Goal: Task Accomplishment & Management: Manage account settings

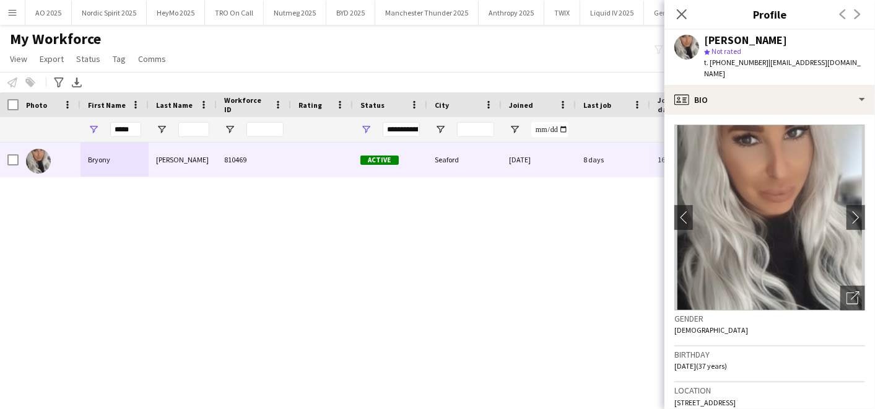
scroll to position [0, 193]
click at [303, 87] on div "Notify workforce Add to tag Select at least one crew to tag him or her. Advance…" at bounding box center [437, 82] width 875 height 20
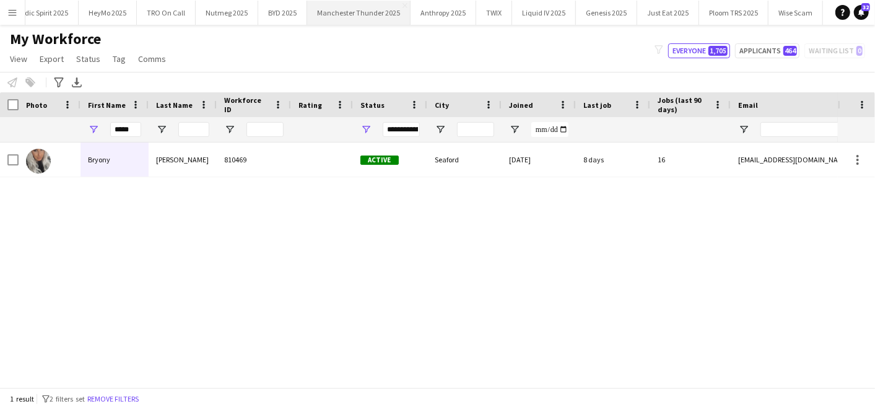
scroll to position [0, 0]
click at [105, 15] on button "Nordic Spirit 2025 Close" at bounding box center [109, 13] width 75 height 24
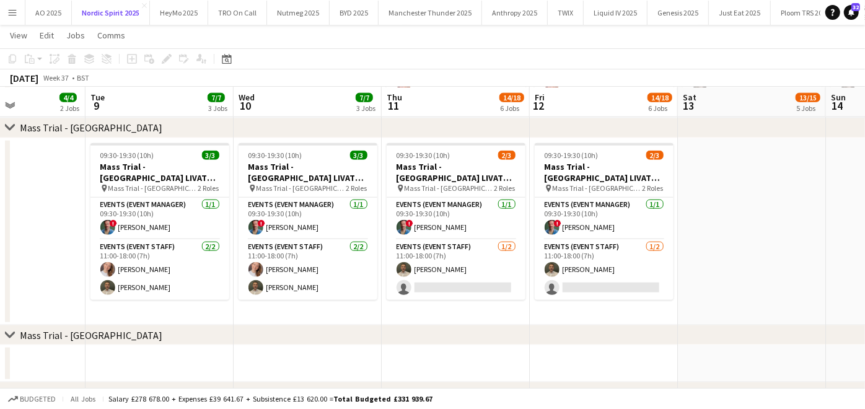
scroll to position [0, 338]
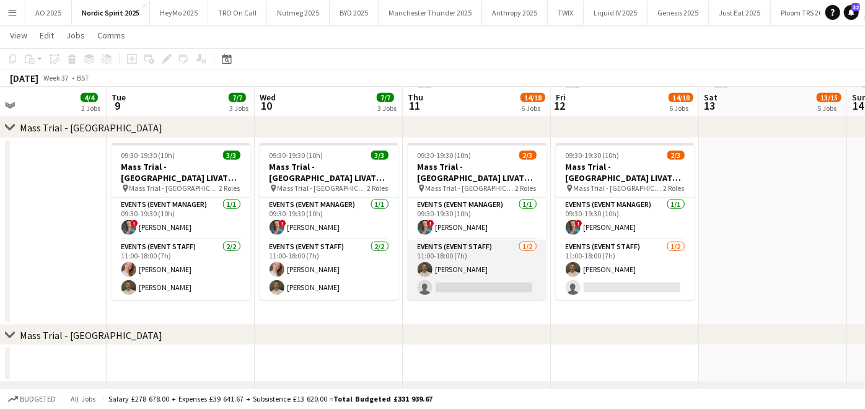
click at [500, 279] on app-card-role "Events (Event Staff) [DATE] 11:00-18:00 (7h) [PERSON_NAME] single-neutral-actio…" at bounding box center [477, 270] width 139 height 60
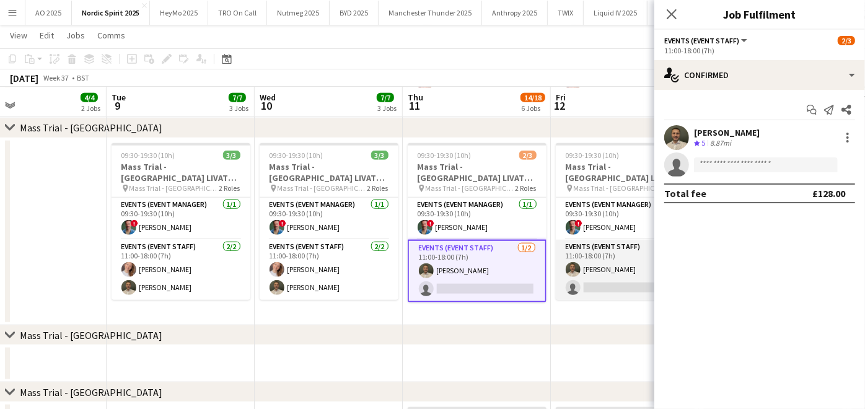
click at [605, 286] on app-card-role "Events (Event Staff) [DATE] 11:00-18:00 (7h) [PERSON_NAME] single-neutral-actio…" at bounding box center [625, 270] width 139 height 60
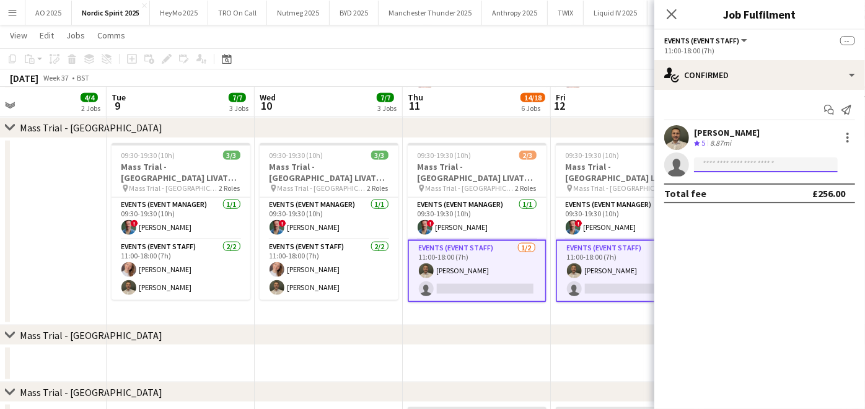
click at [732, 162] on input at bounding box center [766, 164] width 144 height 15
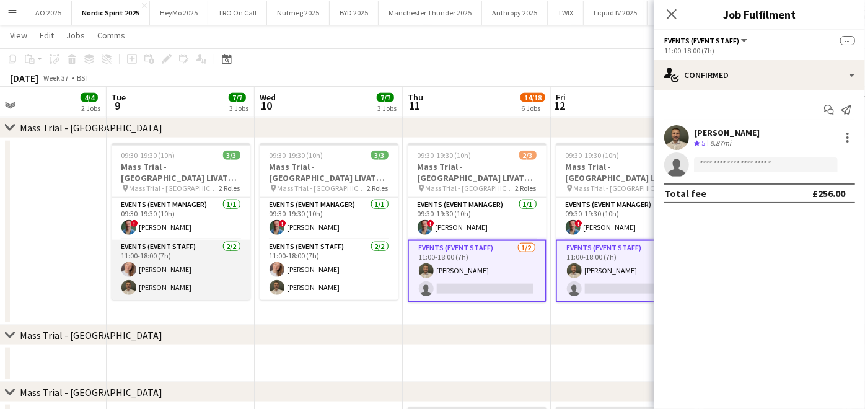
click at [187, 277] on app-card-role "Events (Event Staff) [DATE] 11:00-18:00 (7h) [PERSON_NAME] [PERSON_NAME]" at bounding box center [180, 270] width 139 height 60
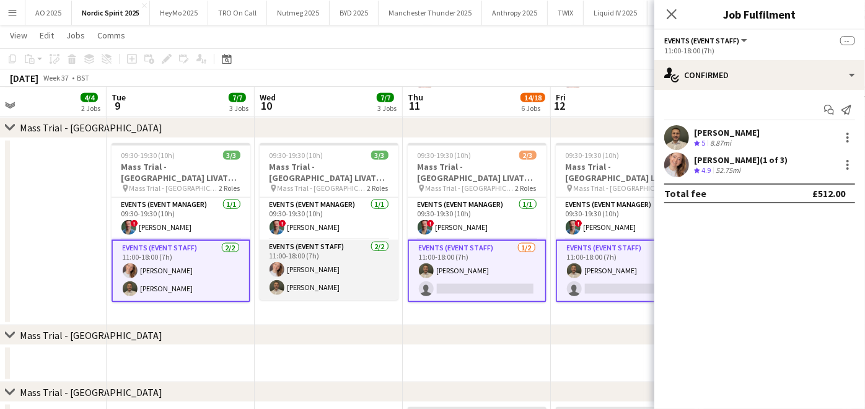
click at [303, 286] on app-card-role "Events (Event Staff) [DATE] 11:00-18:00 (7h) [PERSON_NAME] [PERSON_NAME]" at bounding box center [329, 270] width 139 height 60
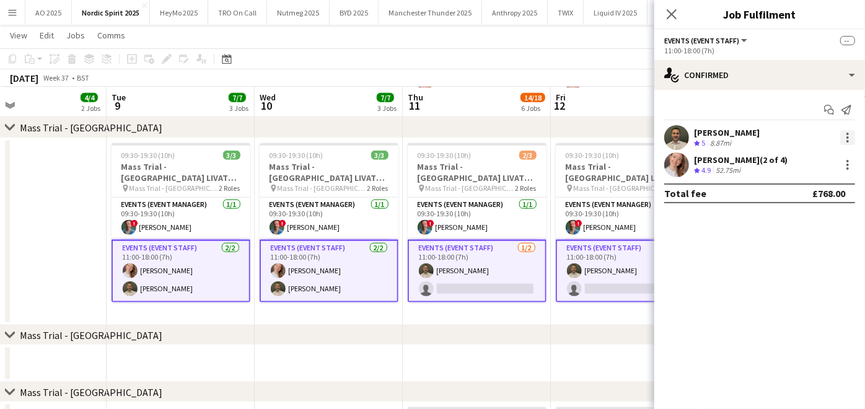
click at [847, 133] on div at bounding box center [847, 134] width 2 height 2
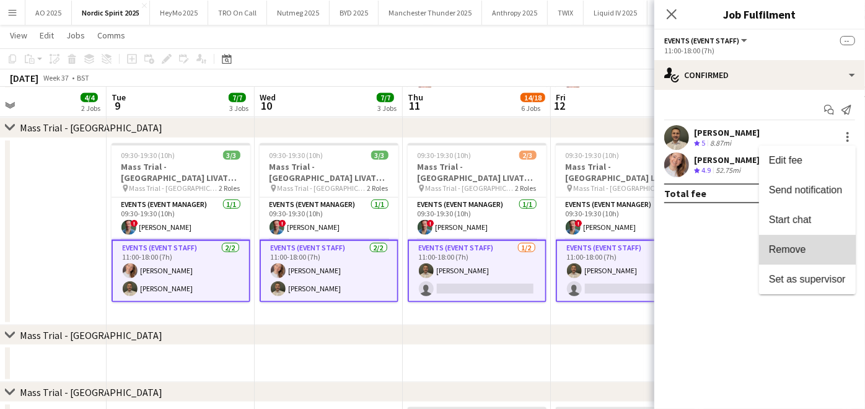
click at [801, 255] on button "Remove" at bounding box center [807, 250] width 97 height 30
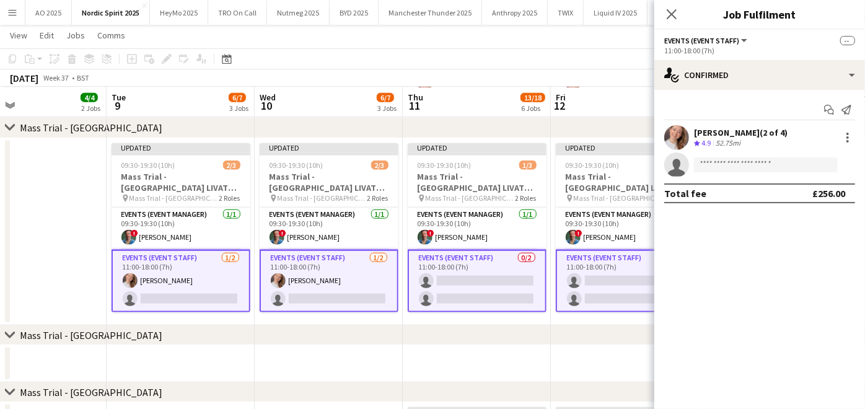
click at [596, 336] on div "chevron-right Mass Trial - [GEOGRAPHIC_DATA]" at bounding box center [432, 335] width 865 height 20
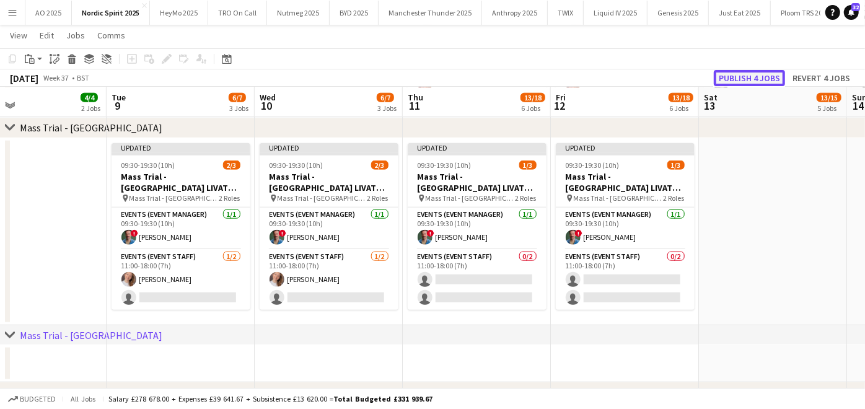
click at [732, 72] on button "Publish 4 jobs" at bounding box center [749, 78] width 71 height 16
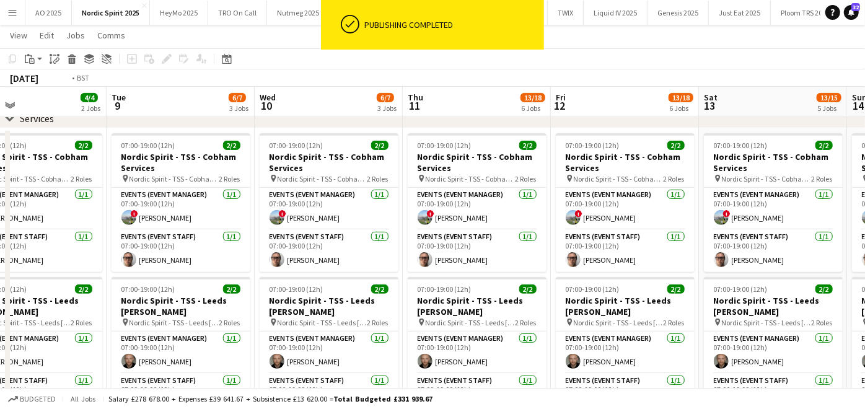
scroll to position [0, 386]
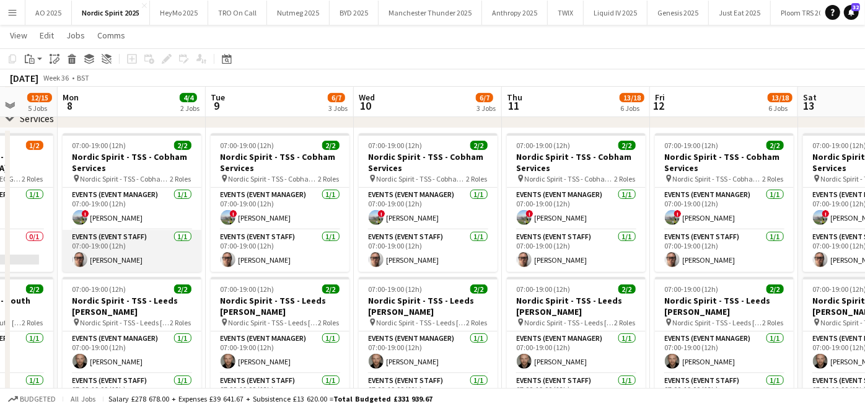
click at [152, 255] on app-card-role "Events (Event Staff) [DATE] 07:00-19:00 (12h) [PERSON_NAME]" at bounding box center [132, 251] width 139 height 42
click at [140, 242] on app-card-role "Events (Event Staff) [DATE] 07:00-19:00 (12h) [PERSON_NAME]" at bounding box center [132, 251] width 139 height 42
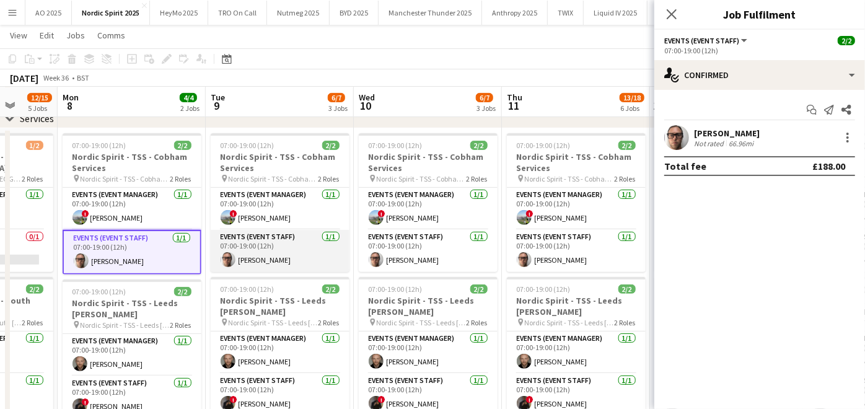
click at [261, 243] on app-card-role "Events (Event Staff) [DATE] 07:00-19:00 (12h) [PERSON_NAME]" at bounding box center [280, 251] width 139 height 42
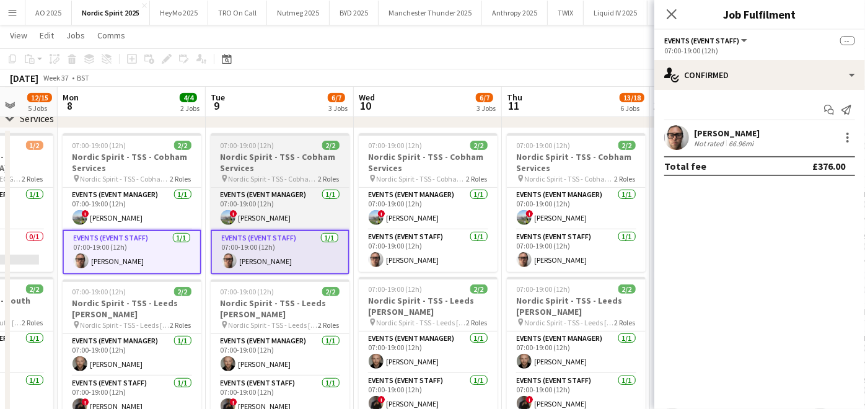
scroll to position [0, 379]
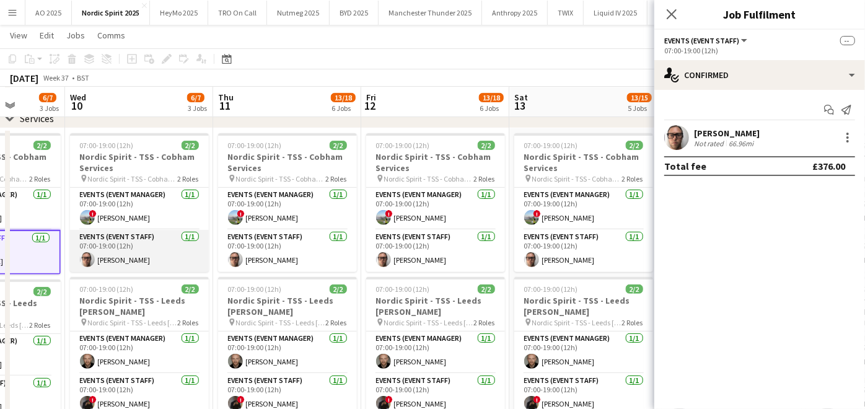
click at [152, 247] on app-card-role "Events (Event Staff) [DATE] 07:00-19:00 (12h) [PERSON_NAME]" at bounding box center [139, 251] width 139 height 42
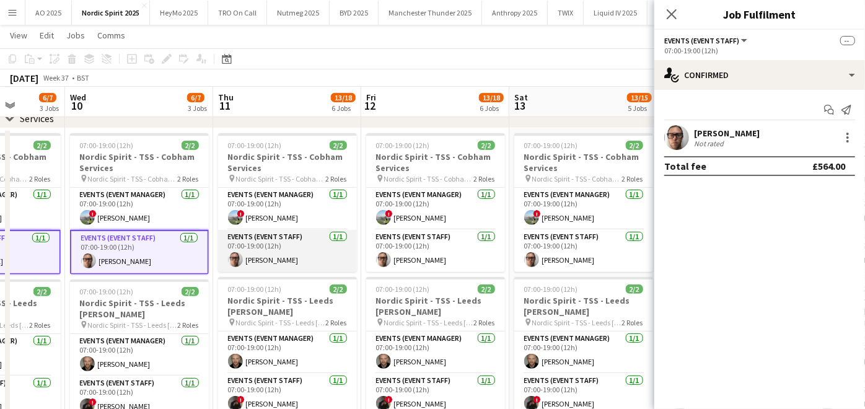
click at [267, 250] on app-card-role "Events (Event Staff) [DATE] 07:00-19:00 (12h) [PERSON_NAME]" at bounding box center [287, 251] width 139 height 42
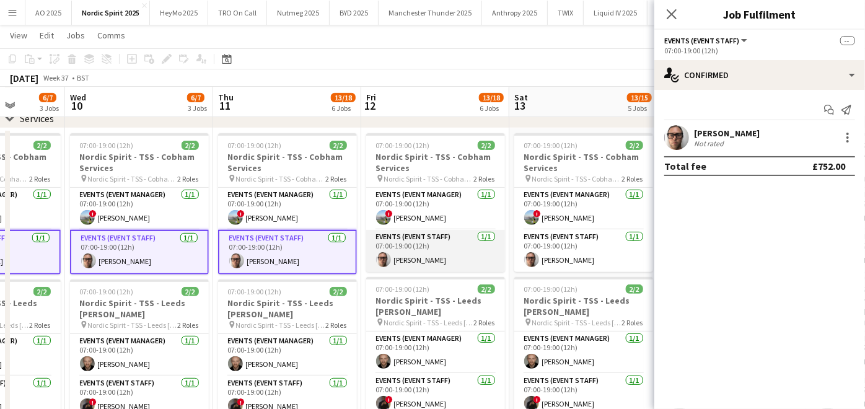
click at [417, 248] on app-card-role "Events (Event Staff) [DATE] 07:00-19:00 (12h) [PERSON_NAME]" at bounding box center [435, 251] width 139 height 42
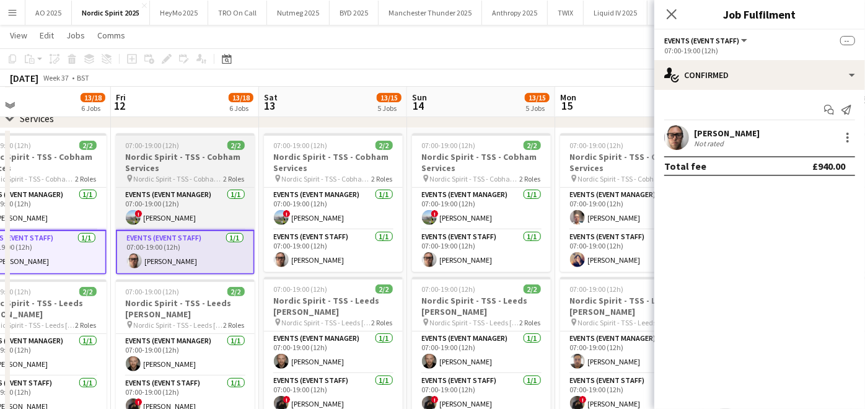
scroll to position [0, 483]
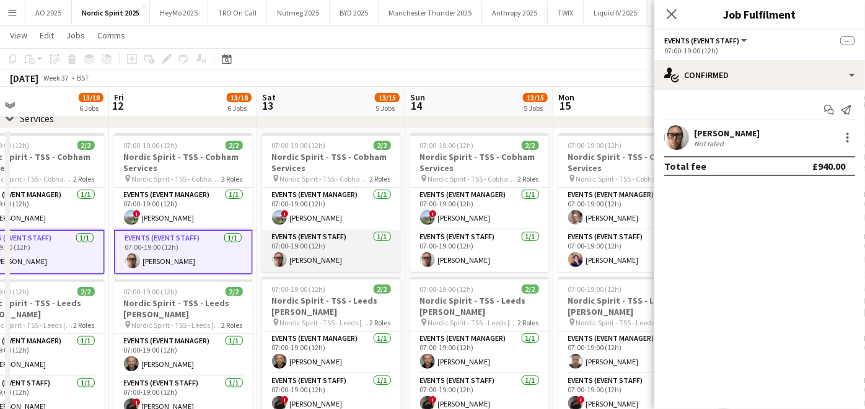
click at [316, 242] on app-card-role "Events (Event Staff) [DATE] 07:00-19:00 (12h) [PERSON_NAME]" at bounding box center [331, 251] width 139 height 42
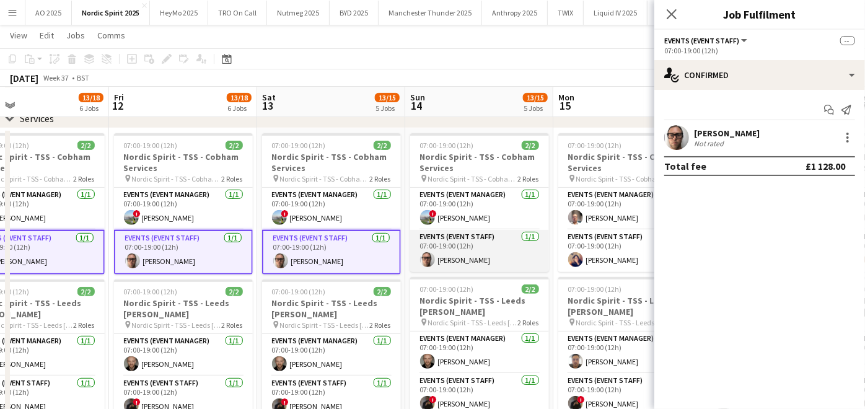
click at [493, 248] on app-card-role "Events (Event Staff) [DATE] 07:00-19:00 (12h) [PERSON_NAME]" at bounding box center [479, 251] width 139 height 42
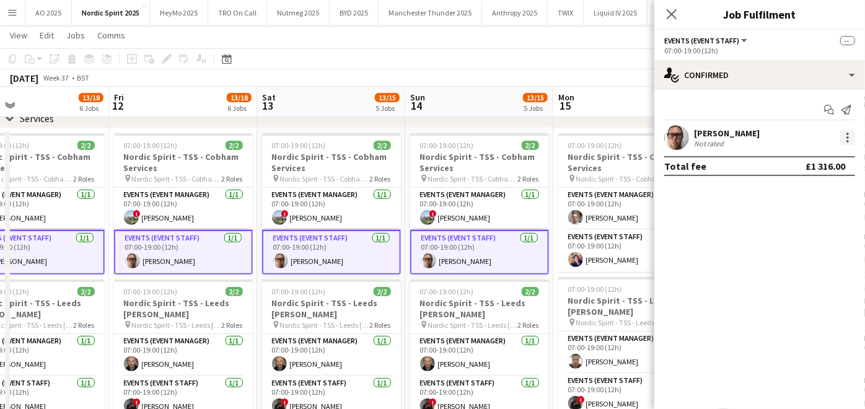
click at [854, 133] on div at bounding box center [847, 137] width 15 height 15
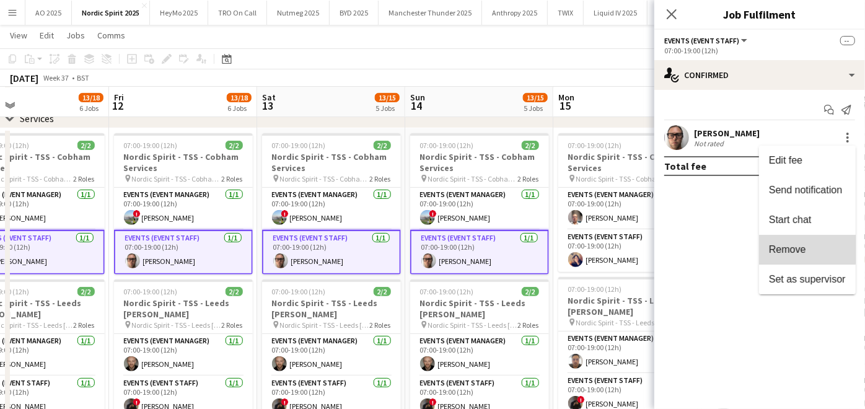
click at [790, 246] on span "Remove" at bounding box center [787, 249] width 37 height 11
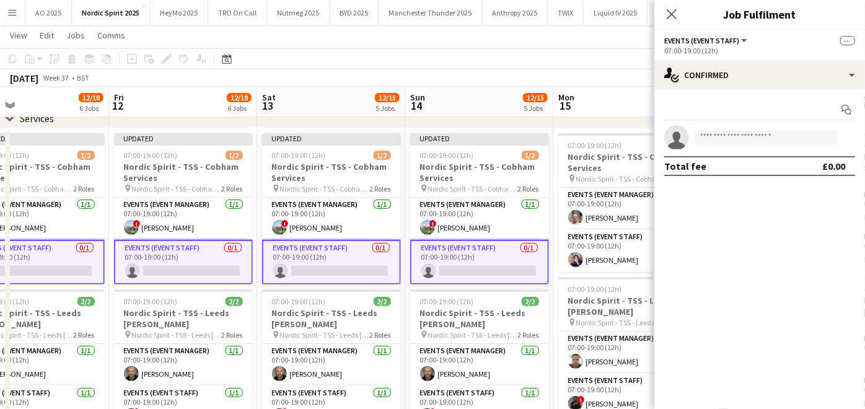
click at [513, 60] on app-toolbar "Copy Paste Paste Ctrl+V Paste with crew Ctrl+Shift+V Paste linked Job [GEOGRAPH…" at bounding box center [432, 58] width 865 height 21
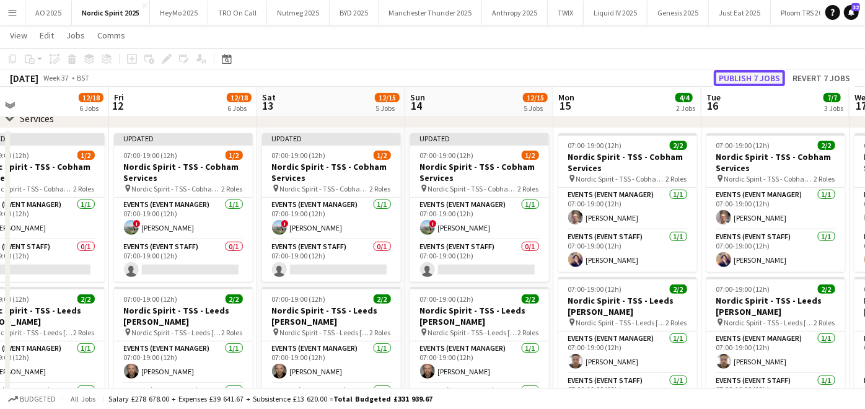
click at [741, 79] on button "Publish 7 jobs" at bounding box center [749, 78] width 71 height 16
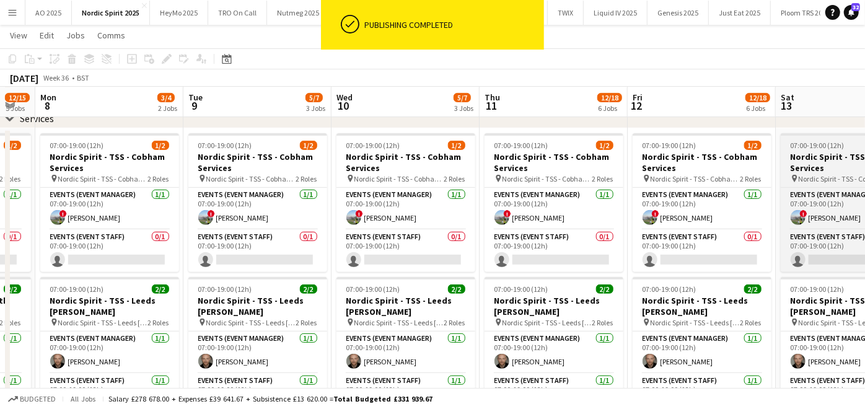
scroll to position [0, 260]
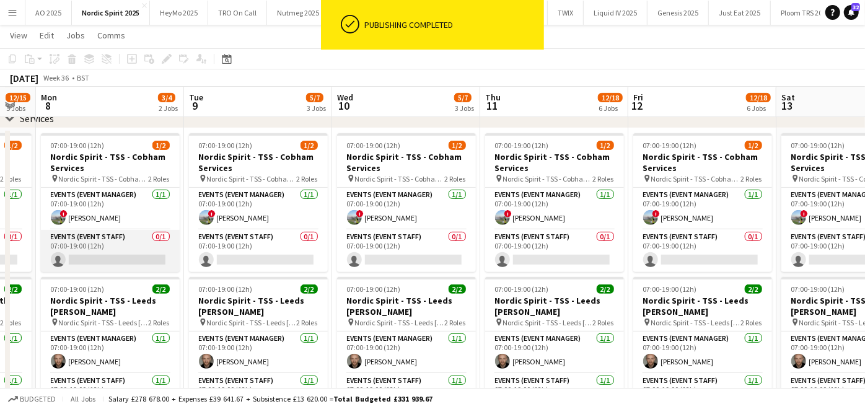
click at [95, 261] on app-card-role "Events (Event Staff) 0/1 07:00-19:00 (12h) single-neutral-actions" at bounding box center [110, 251] width 139 height 42
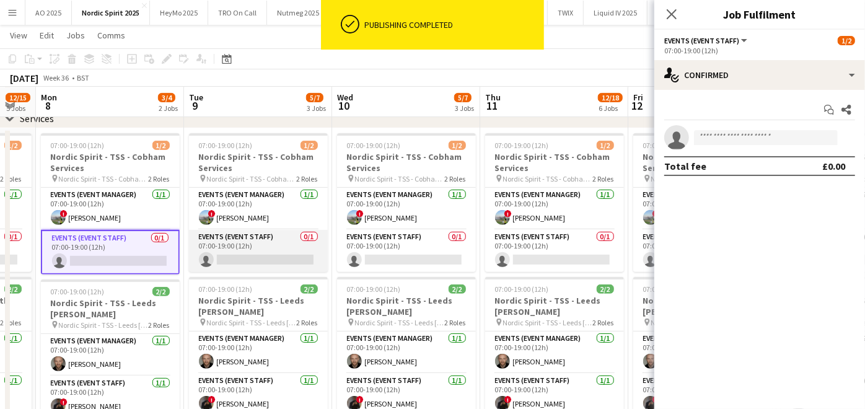
click at [214, 260] on app-card-role "Events (Event Staff) 0/1 07:00-19:00 (12h) single-neutral-actions" at bounding box center [258, 251] width 139 height 42
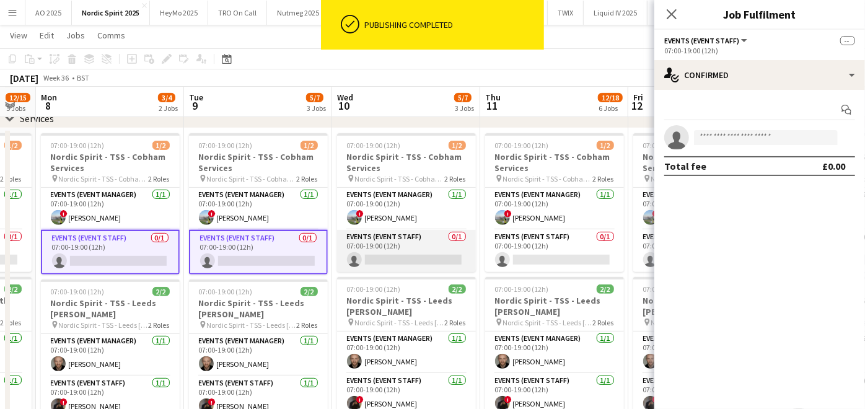
click at [392, 249] on app-card-role "Events (Event Staff) 0/1 07:00-19:00 (12h) single-neutral-actions" at bounding box center [406, 251] width 139 height 42
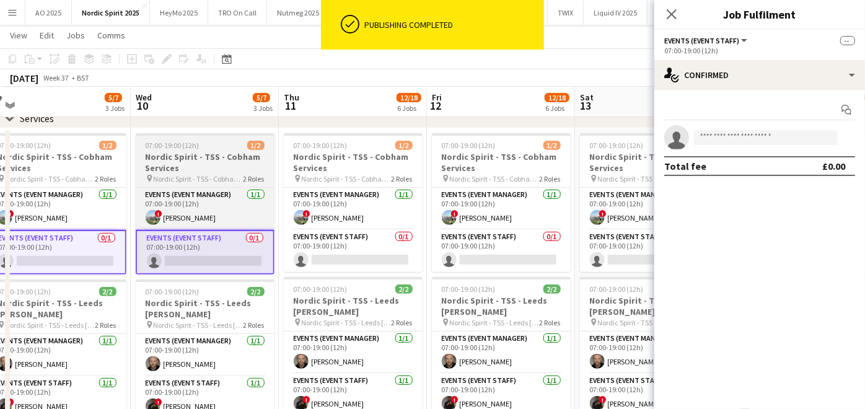
scroll to position [0, 489]
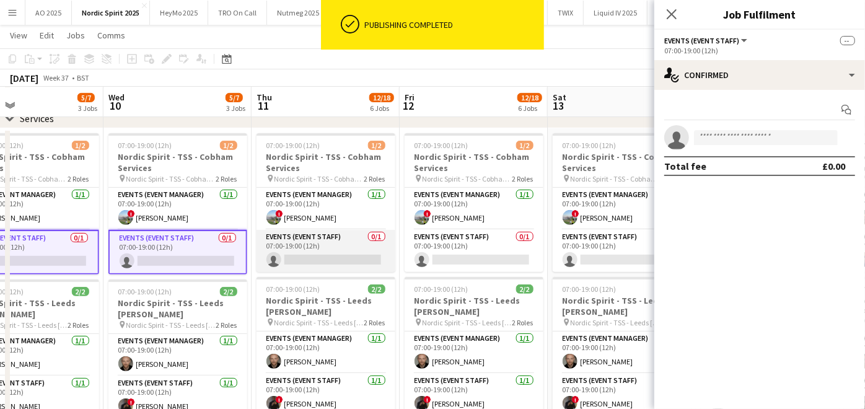
click at [317, 247] on app-card-role "Events (Event Staff) 0/1 07:00-19:00 (12h) single-neutral-actions" at bounding box center [325, 251] width 139 height 42
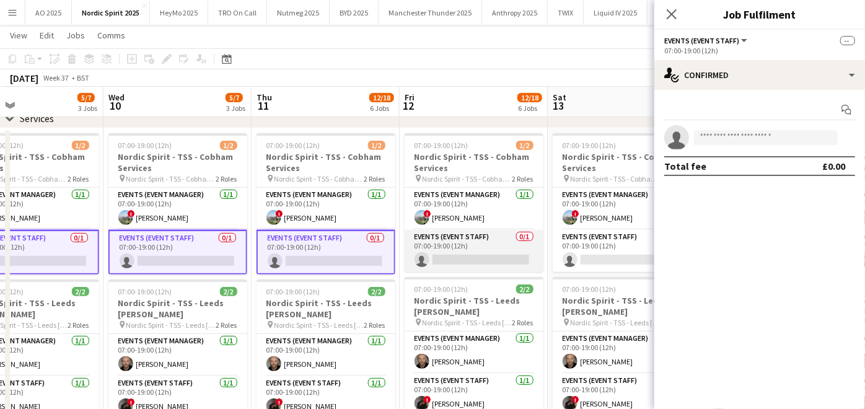
click at [473, 250] on app-card-role "Events (Event Staff) 0/1 07:00-19:00 (12h) single-neutral-actions" at bounding box center [473, 251] width 139 height 42
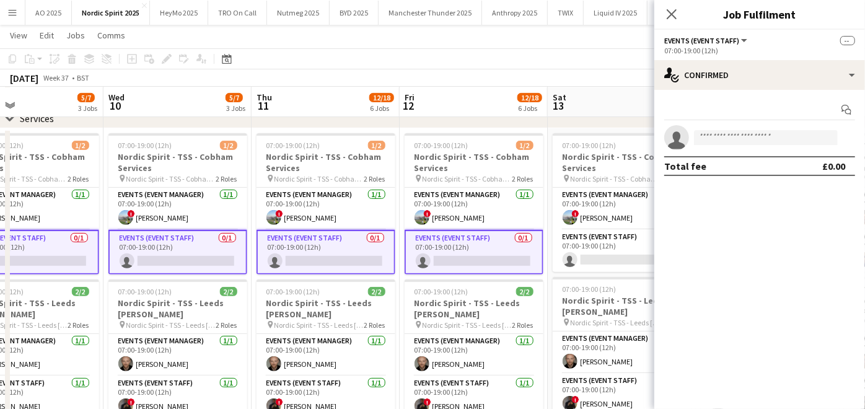
scroll to position [0, 432]
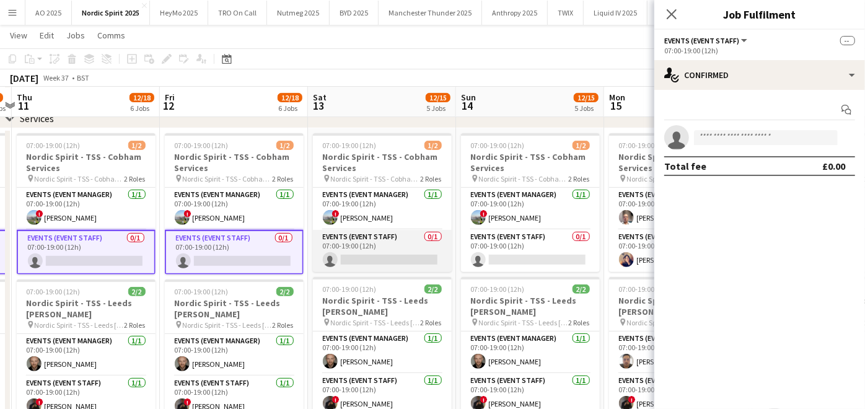
click at [386, 247] on app-card-role "Events (Event Staff) 0/1 07:00-19:00 (12h) single-neutral-actions" at bounding box center [382, 251] width 139 height 42
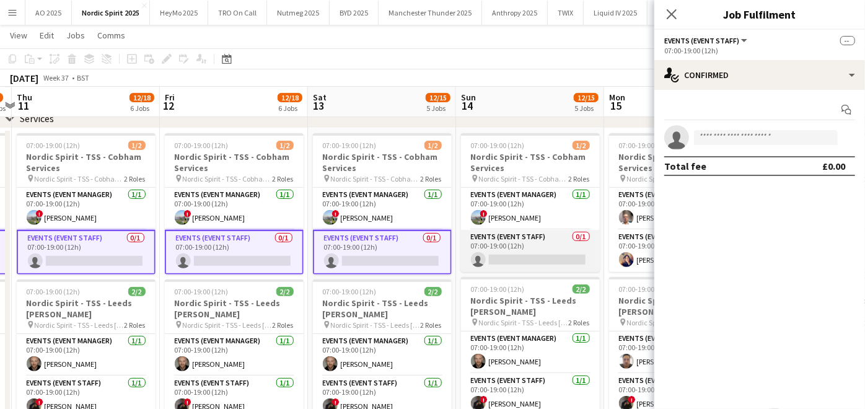
click at [505, 248] on app-card-role "Events (Event Staff) 0/1 07:00-19:00 (12h) single-neutral-actions" at bounding box center [530, 251] width 139 height 42
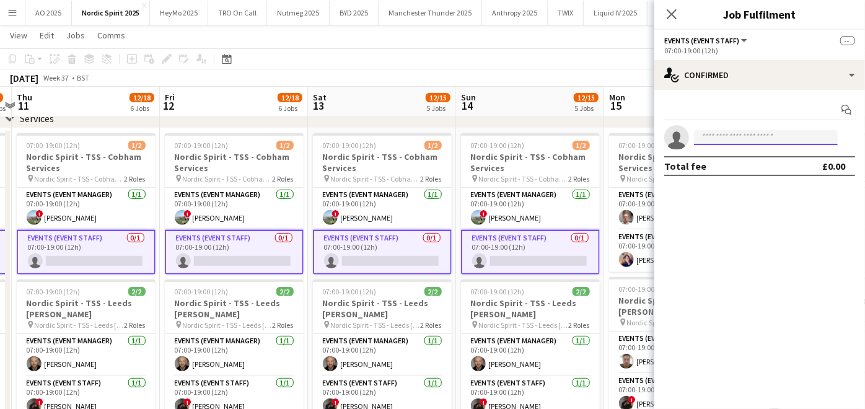
click at [712, 137] on input at bounding box center [766, 137] width 144 height 15
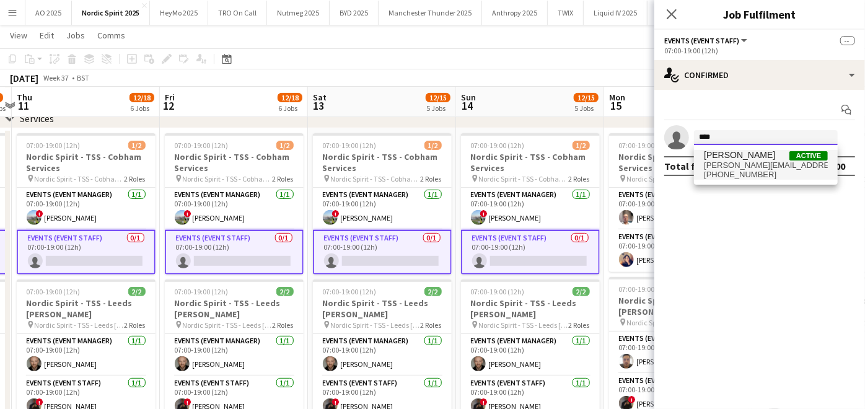
type input "****"
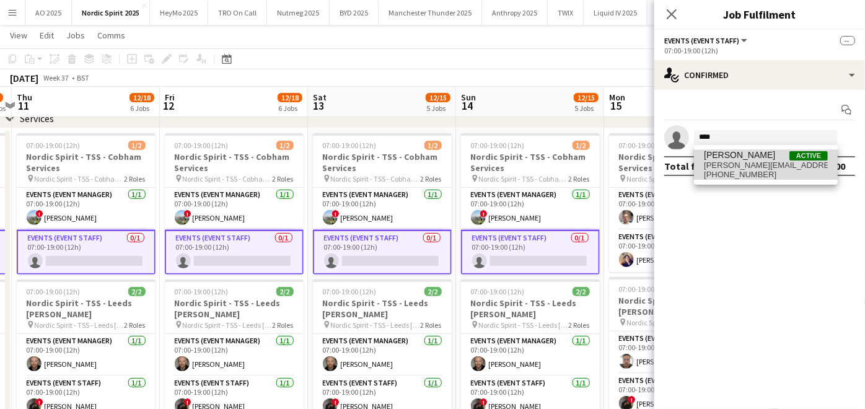
click at [723, 166] on span "[PERSON_NAME][EMAIL_ADDRESS][PERSON_NAME][DOMAIN_NAME]" at bounding box center [766, 165] width 124 height 10
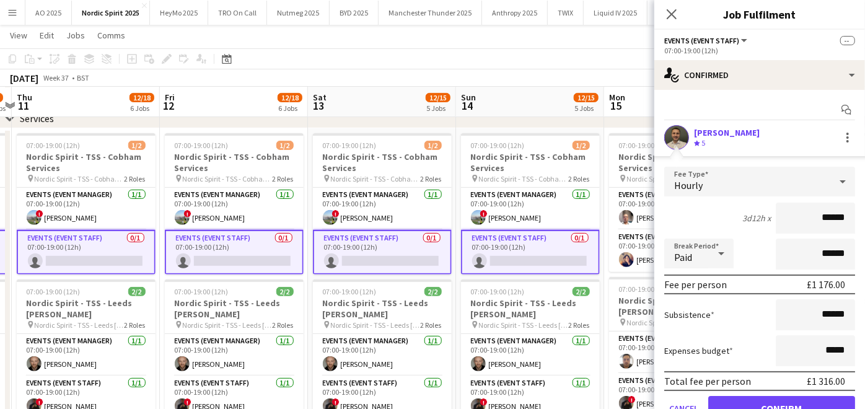
scroll to position [56, 0]
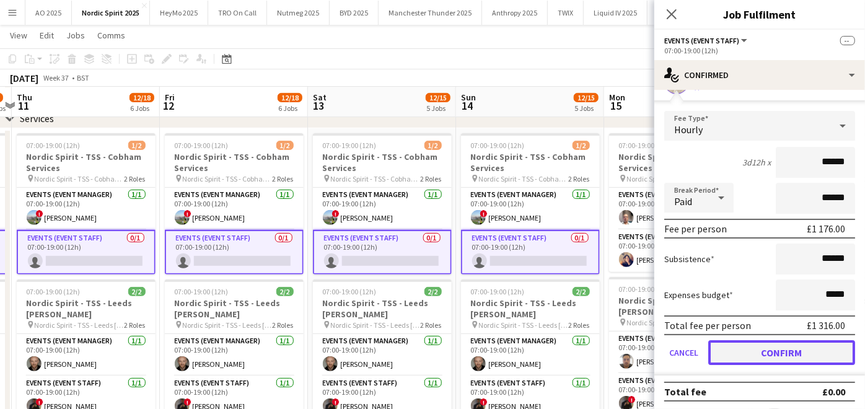
click at [751, 355] on button "Confirm" at bounding box center [781, 352] width 147 height 25
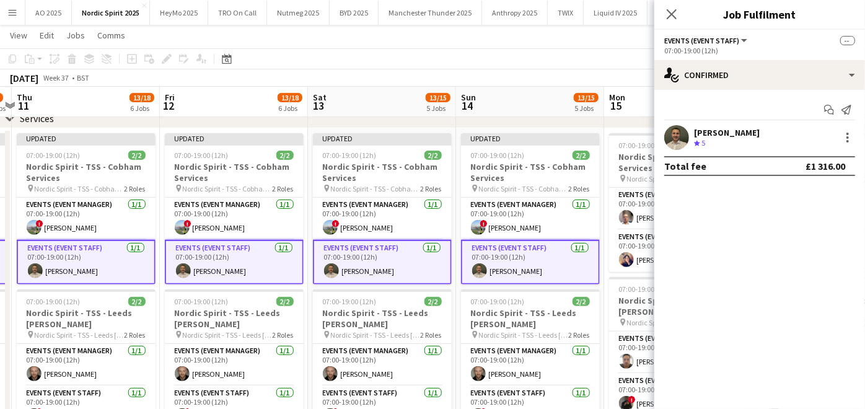
scroll to position [0, 0]
click at [500, 76] on div "[DATE] Week 37 • BST Publish 7 jobs Revert 7 jobs" at bounding box center [432, 77] width 865 height 17
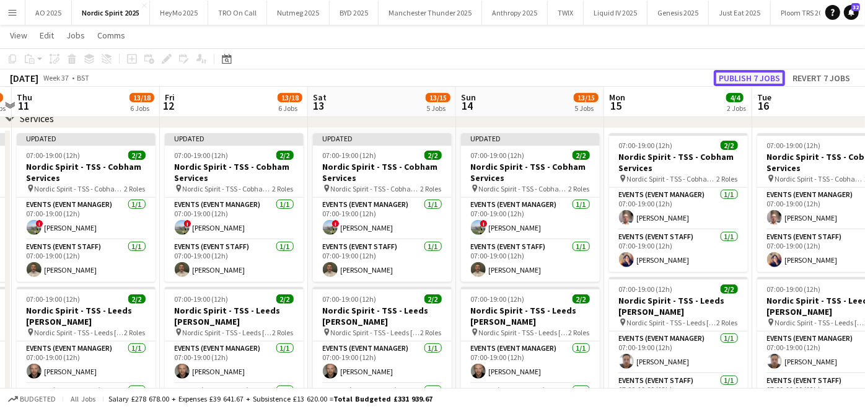
click at [727, 74] on button "Publish 7 jobs" at bounding box center [749, 78] width 71 height 16
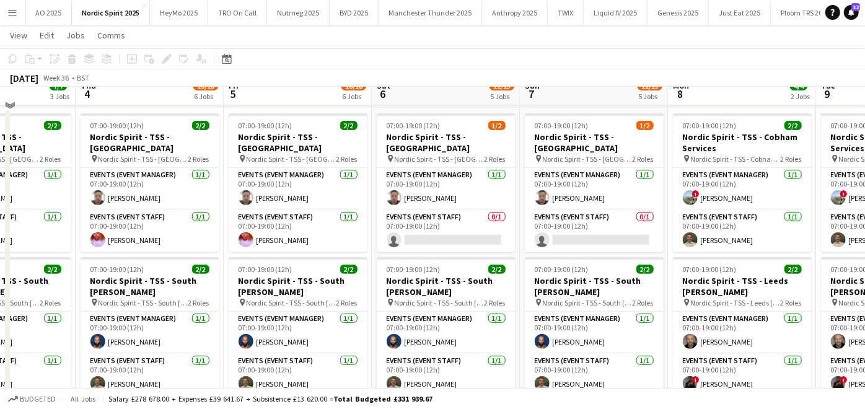
scroll to position [246, 0]
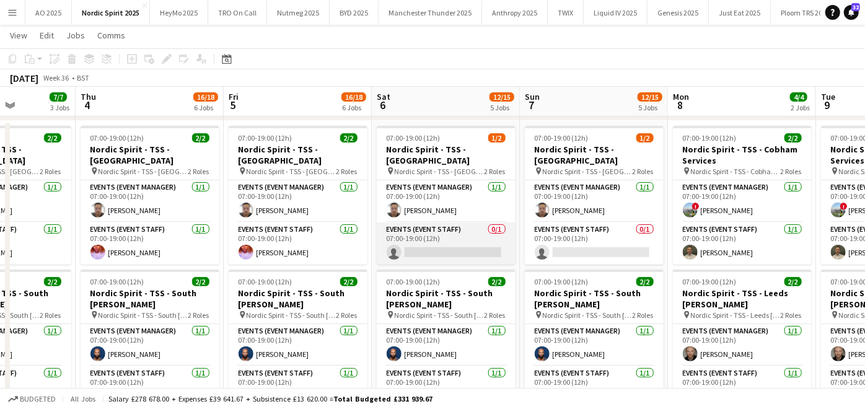
click at [407, 247] on app-card-role "Events (Event Staff) 0/1 07:00-19:00 (12h) single-neutral-actions" at bounding box center [446, 243] width 139 height 42
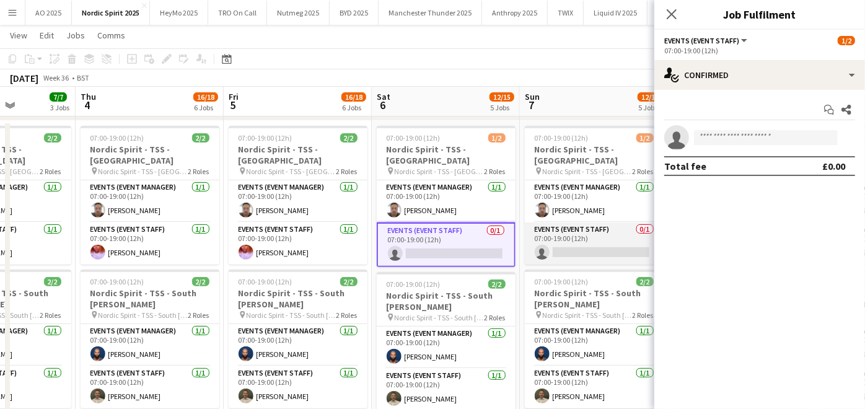
click at [557, 242] on app-card-role "Events (Event Staff) 0/1 07:00-19:00 (12h) single-neutral-actions" at bounding box center [594, 243] width 139 height 42
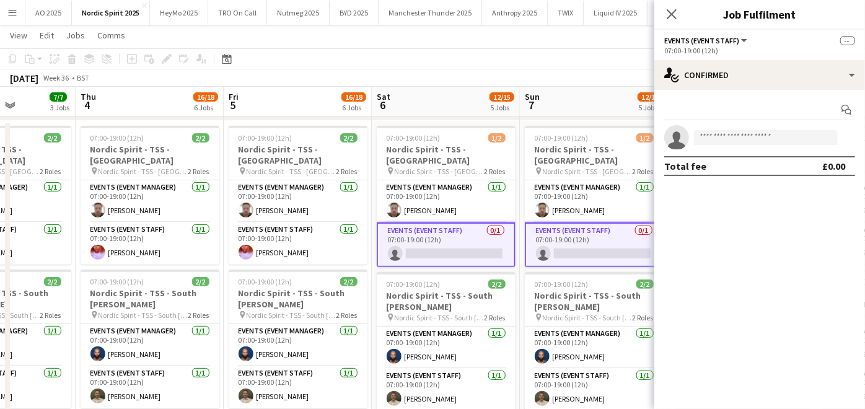
drag, startPoint x: 740, startPoint y: 129, endPoint x: 736, endPoint y: 135, distance: 7.2
click at [736, 135] on app-invite-slot "single-neutral-actions" at bounding box center [759, 137] width 211 height 25
click at [736, 135] on input at bounding box center [766, 137] width 144 height 15
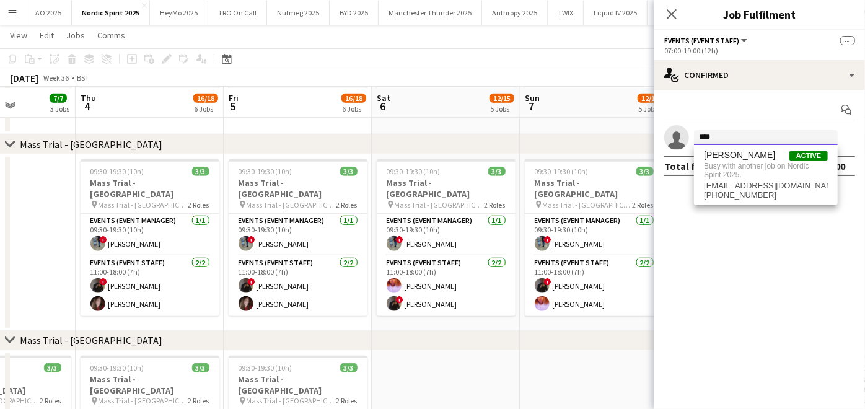
scroll to position [564, 0]
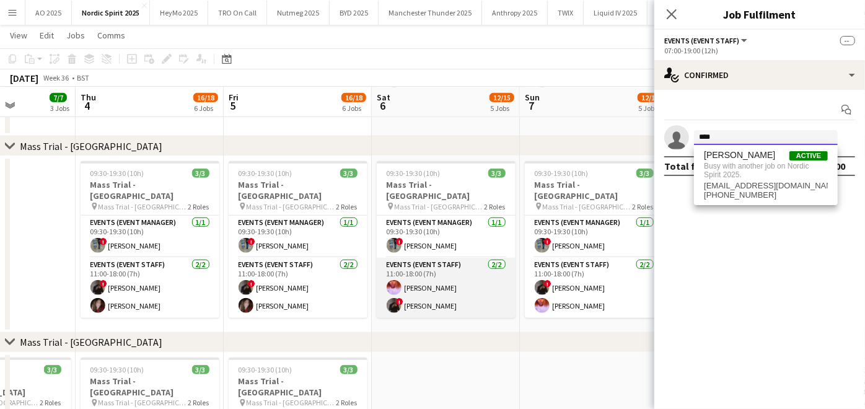
type input "****"
click at [408, 279] on app-card-role "Events (Event Staff) [DATE] 11:00-18:00 (7h) [PERSON_NAME] ! [PERSON_NAME]" at bounding box center [446, 288] width 139 height 60
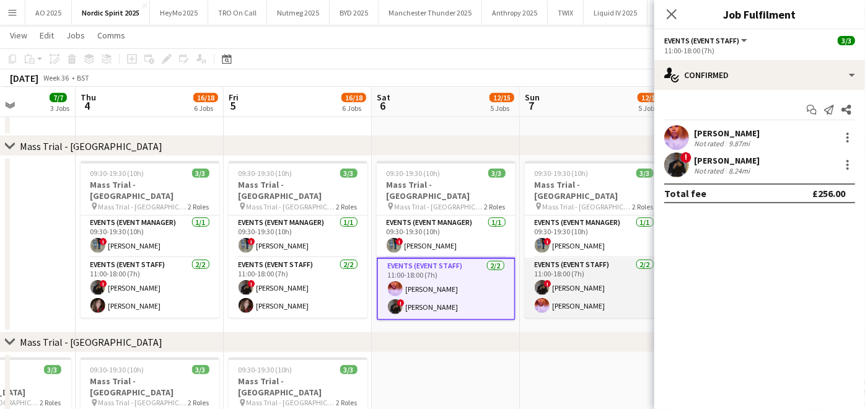
click at [575, 281] on app-card-role "Events (Event Staff) [DATE] 11:00-18:00 (7h) ! [PERSON_NAME] [PERSON_NAME]" at bounding box center [594, 288] width 139 height 60
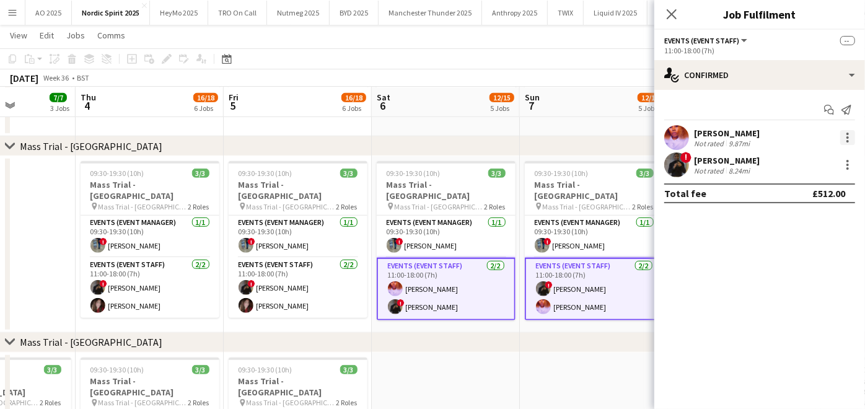
click at [850, 131] on div at bounding box center [847, 137] width 15 height 15
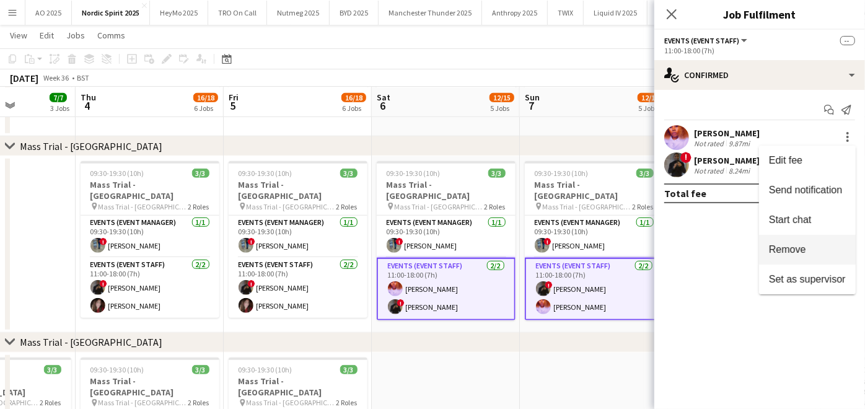
click at [827, 242] on button "Remove" at bounding box center [807, 250] width 97 height 30
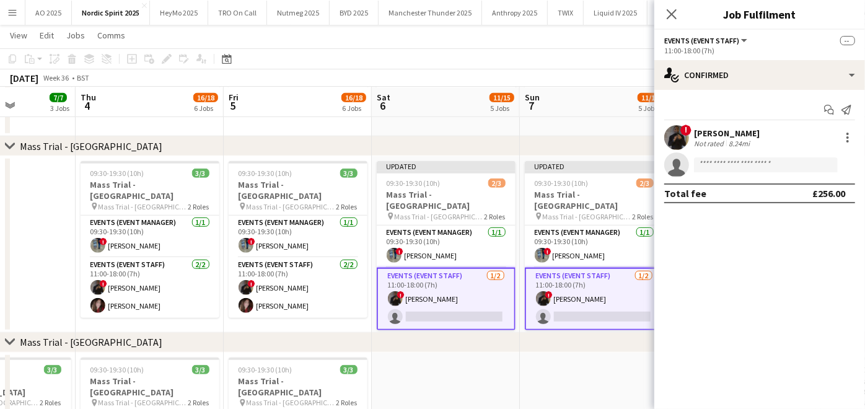
click at [627, 341] on div "chevron-right Mass Trial - [GEOGRAPHIC_DATA]" at bounding box center [432, 343] width 865 height 20
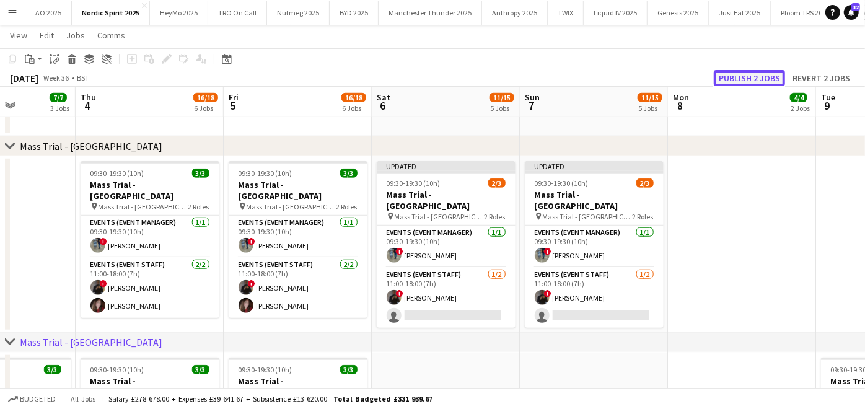
click at [743, 71] on button "Publish 2 jobs" at bounding box center [749, 78] width 71 height 16
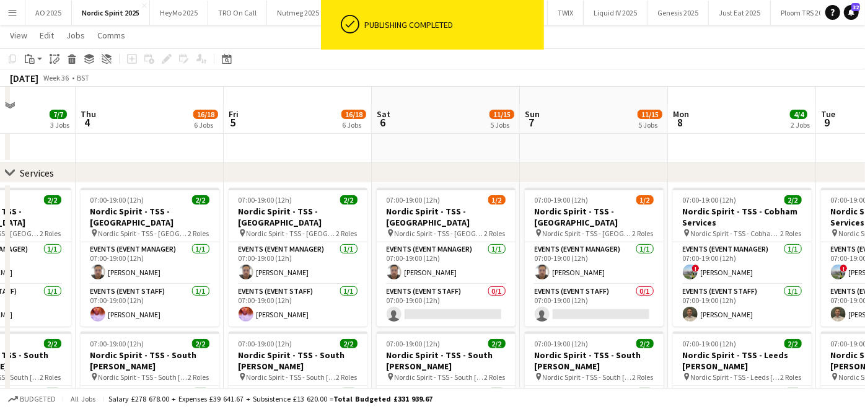
scroll to position [202, 0]
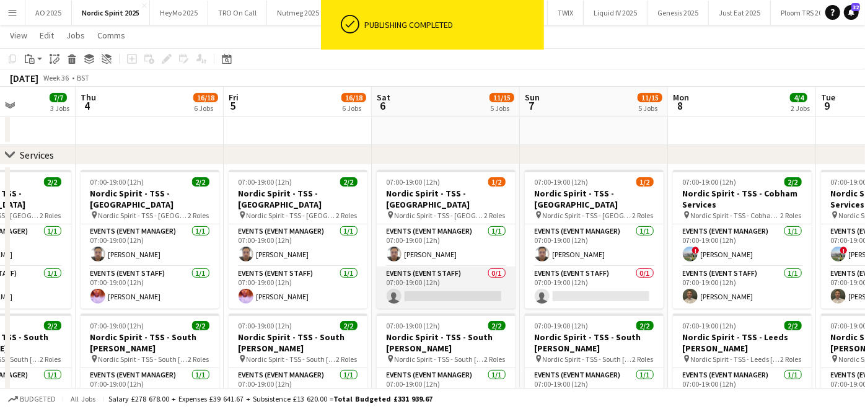
click at [419, 283] on app-card-role "Events (Event Staff) 0/1 07:00-19:00 (12h) single-neutral-actions" at bounding box center [446, 287] width 139 height 42
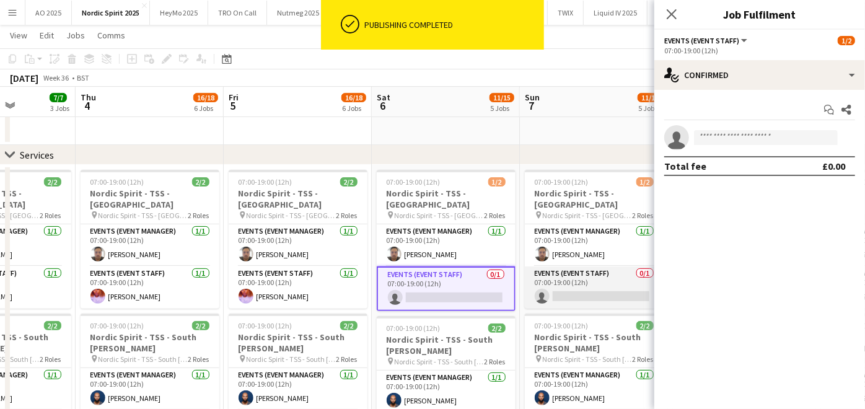
click at [591, 276] on app-card-role "Events (Event Staff) 0/1 07:00-19:00 (12h) single-neutral-actions" at bounding box center [594, 287] width 139 height 42
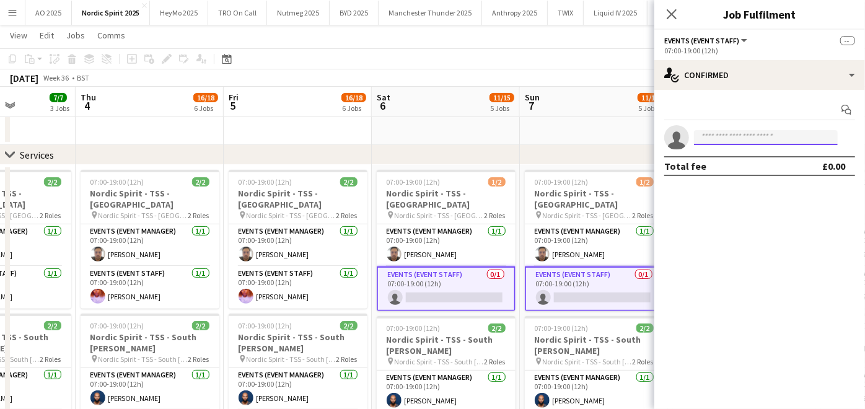
click at [725, 133] on input at bounding box center [766, 137] width 144 height 15
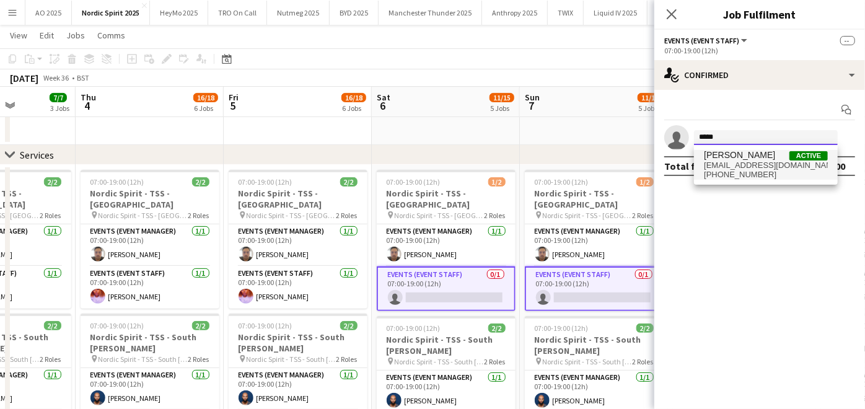
type input "*****"
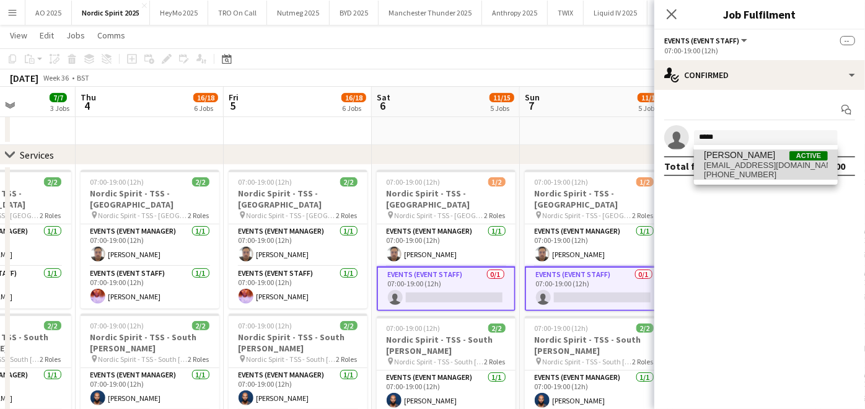
click at [726, 152] on span "[PERSON_NAME]" at bounding box center [739, 155] width 71 height 11
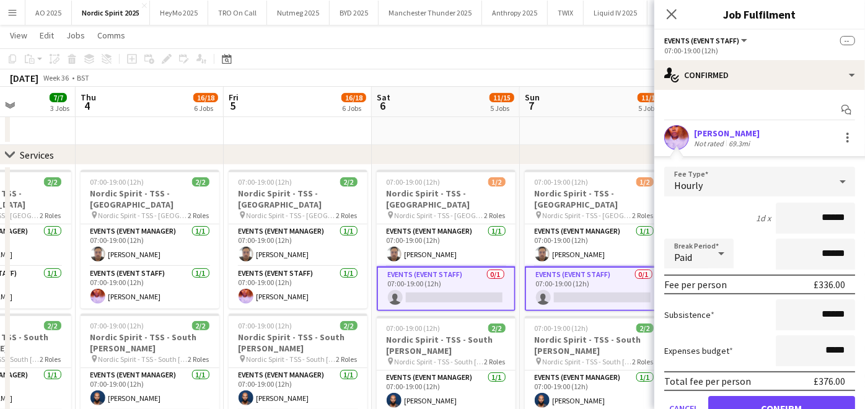
scroll to position [56, 0]
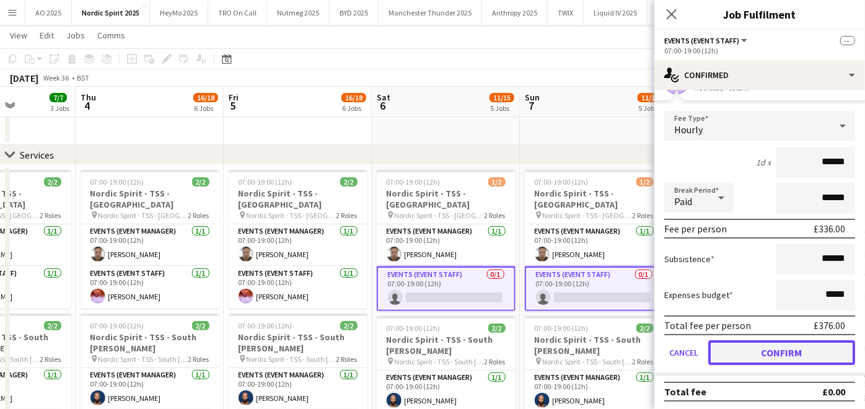
click at [757, 342] on button "Confirm" at bounding box center [781, 352] width 147 height 25
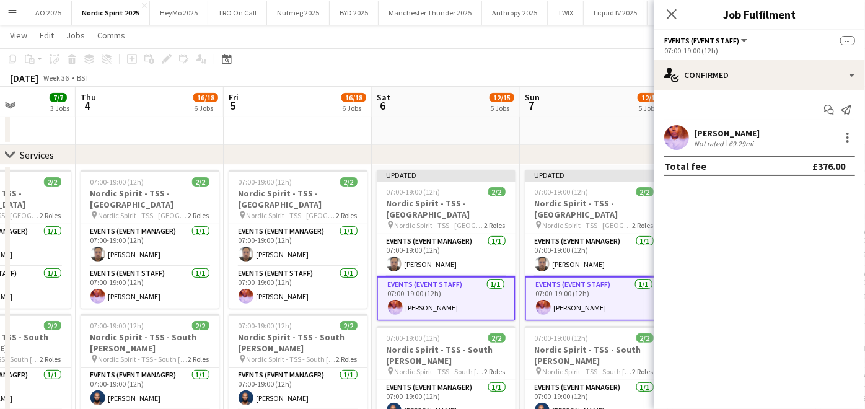
scroll to position [0, 0]
click at [548, 152] on div "chevron-right Services" at bounding box center [432, 155] width 865 height 20
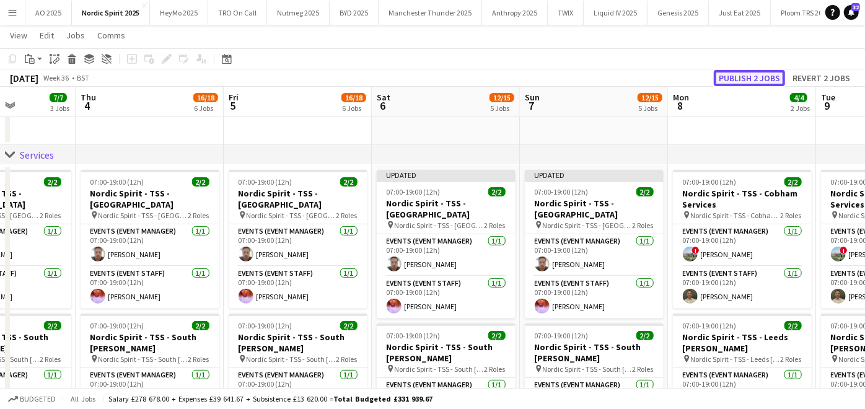
click at [736, 83] on button "Publish 2 jobs" at bounding box center [749, 78] width 71 height 16
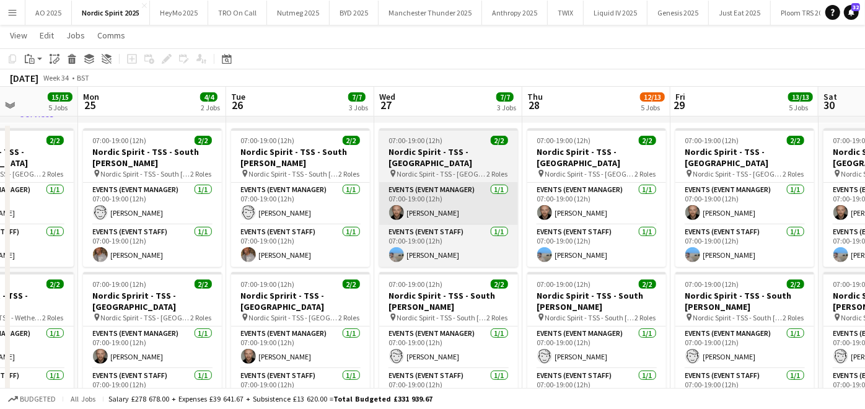
scroll to position [255, 0]
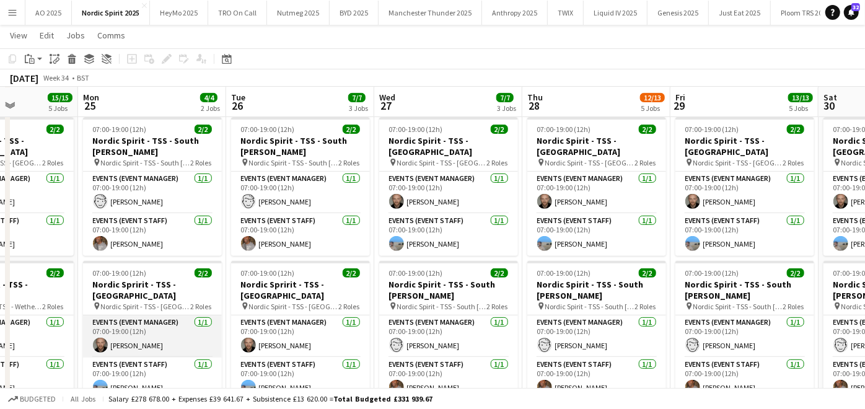
click at [115, 331] on app-card-role "Events (Event Manager) [DATE] 07:00-19:00 (12h) [PERSON_NAME]" at bounding box center [152, 336] width 139 height 42
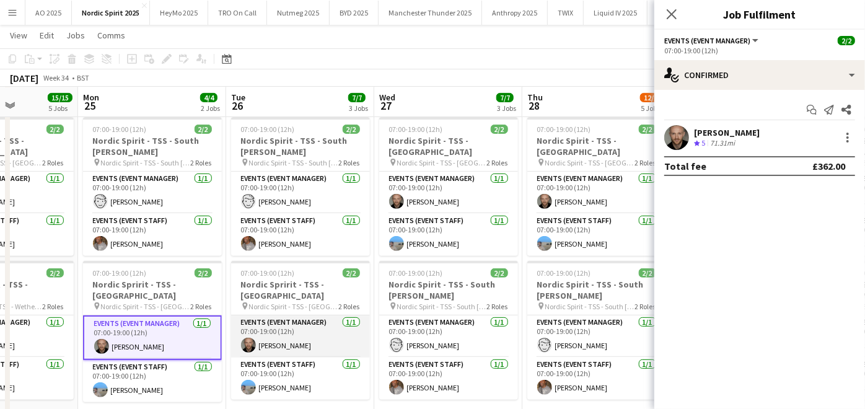
click at [266, 336] on app-card-role "Events (Event Manager) [DATE] 07:00-19:00 (12h) [PERSON_NAME]" at bounding box center [300, 336] width 139 height 42
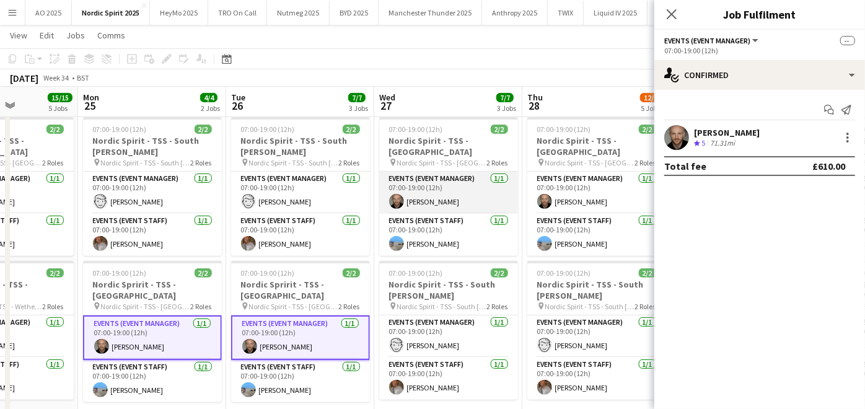
click at [406, 186] on app-card-role "Events (Event Manager) [DATE] 07:00-19:00 (12h) [PERSON_NAME]" at bounding box center [448, 193] width 139 height 42
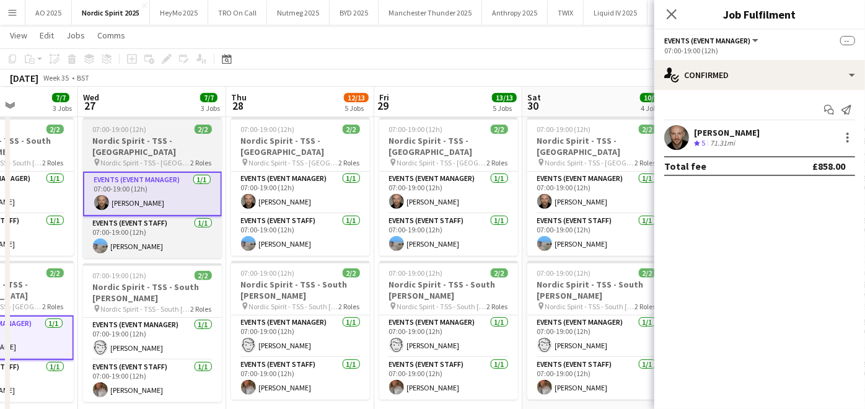
scroll to position [0, 429]
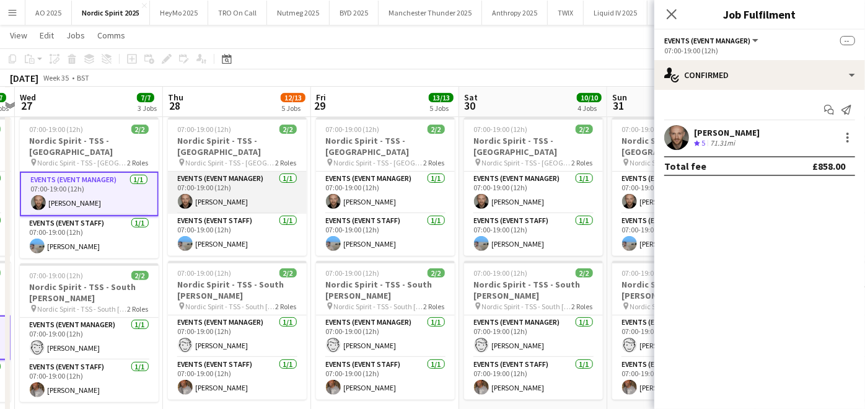
click at [261, 186] on app-card-role "Events (Event Manager) [DATE] 07:00-19:00 (12h) [PERSON_NAME]" at bounding box center [237, 193] width 139 height 42
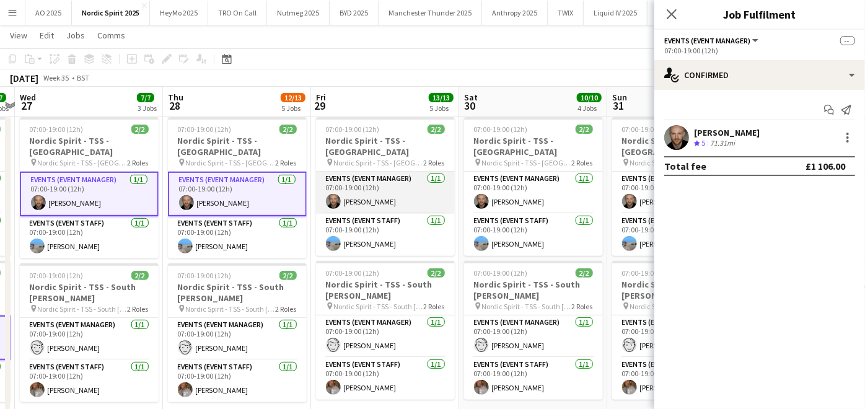
click at [356, 179] on app-card-role "Events (Event Manager) [DATE] 07:00-19:00 (12h) [PERSON_NAME]" at bounding box center [385, 193] width 139 height 42
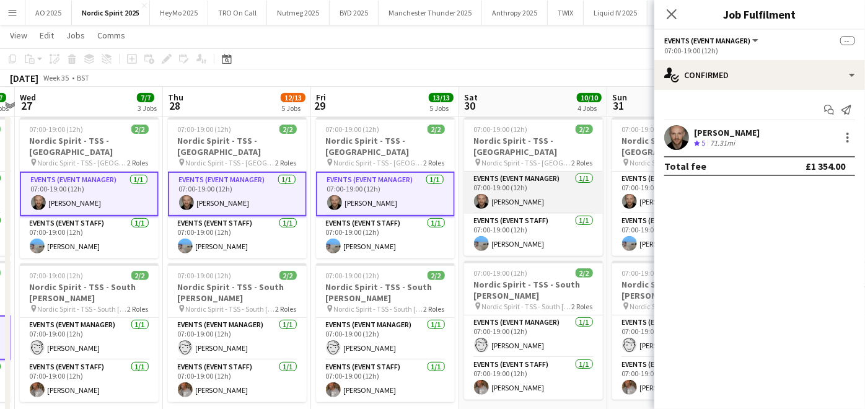
click at [484, 186] on app-card-role "Events (Event Manager) [DATE] 07:00-19:00 (12h) [PERSON_NAME]" at bounding box center [533, 193] width 139 height 42
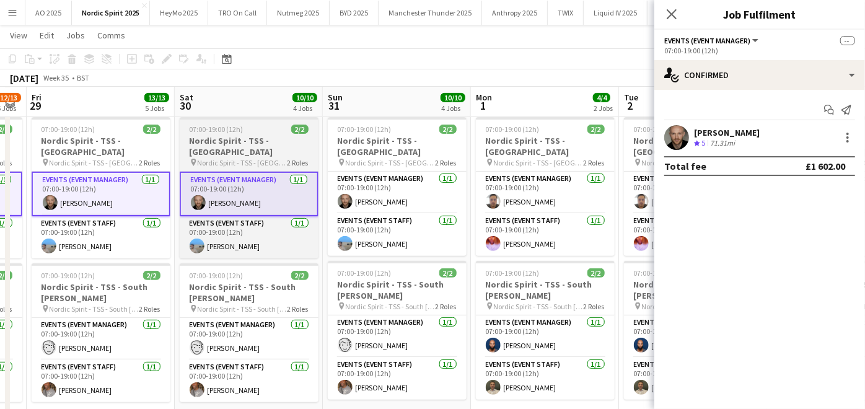
scroll to position [0, 419]
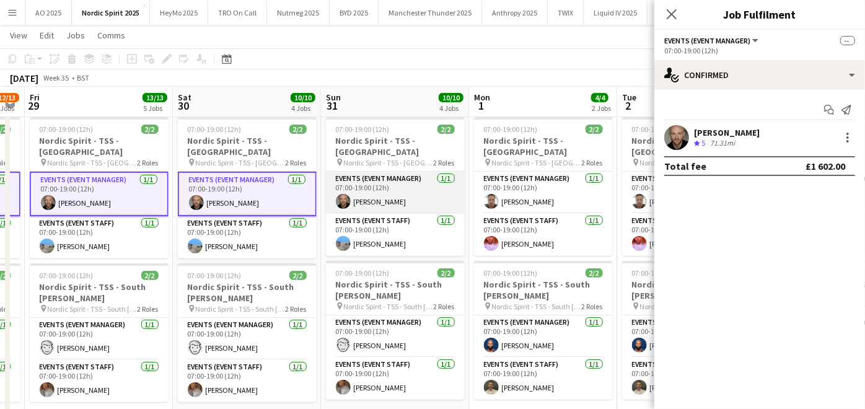
click at [408, 193] on app-card-role "Events (Event Manager) [DATE] 07:00-19:00 (12h) [PERSON_NAME]" at bounding box center [395, 193] width 139 height 42
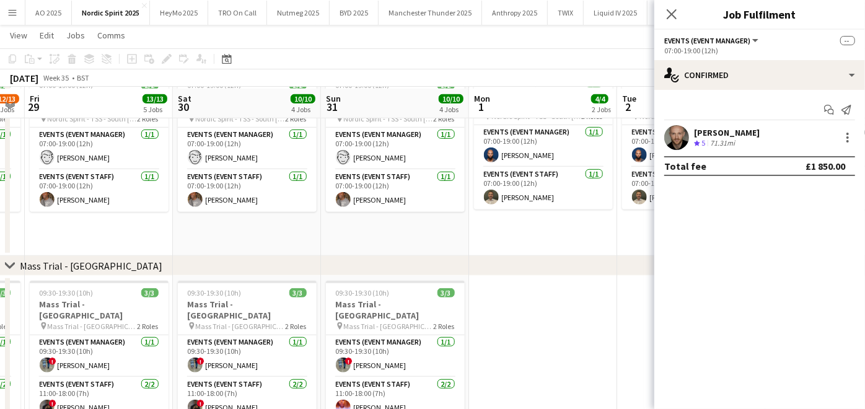
scroll to position [446, 0]
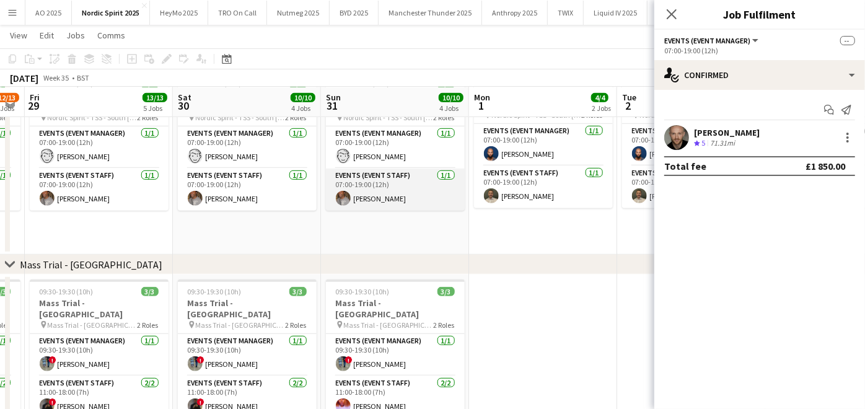
click at [384, 186] on app-card-role "Events (Event Staff) [DATE] 07:00-19:00 (12h) [PERSON_NAME]" at bounding box center [395, 189] width 139 height 42
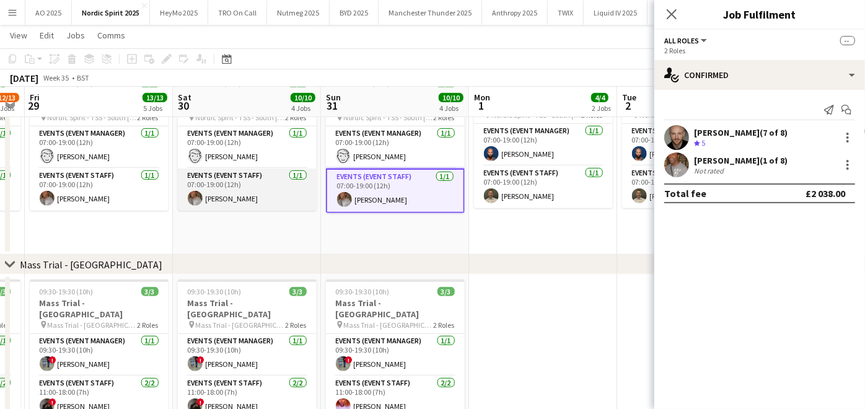
click at [273, 186] on app-card-role "Events (Event Staff) [DATE] 07:00-19:00 (12h) [PERSON_NAME]" at bounding box center [247, 189] width 139 height 42
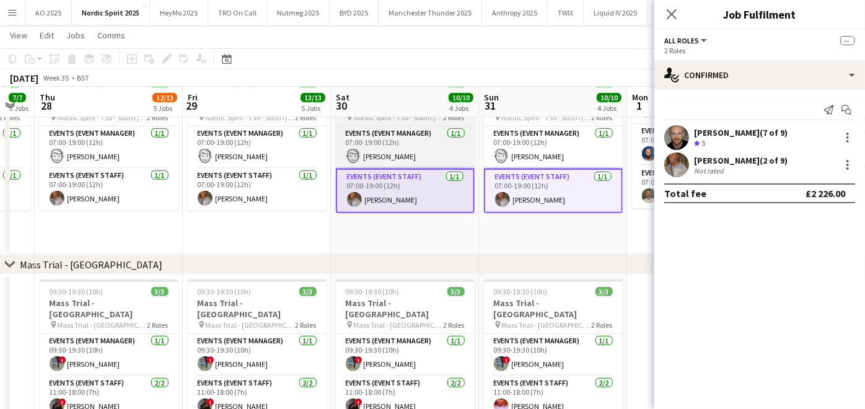
click at [273, 186] on app-card-role "Events (Event Staff) [DATE] 07:00-19:00 (12h) [PERSON_NAME]" at bounding box center [257, 189] width 139 height 42
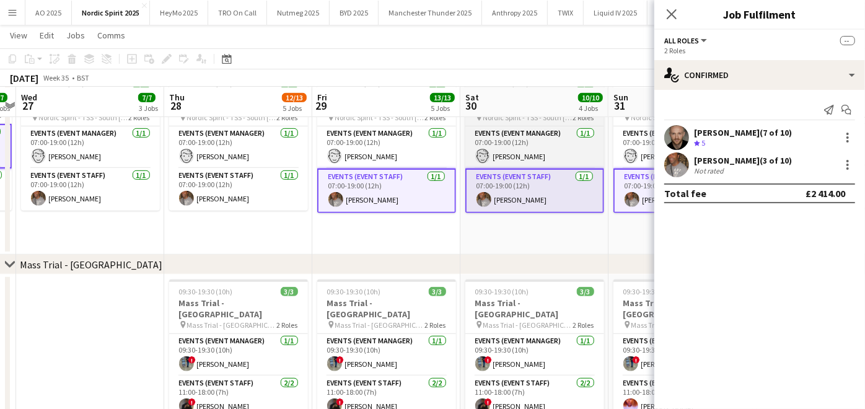
click at [273, 186] on app-card-role "Events (Event Staff) [DATE] 07:00-19:00 (12h) [PERSON_NAME]" at bounding box center [238, 189] width 139 height 42
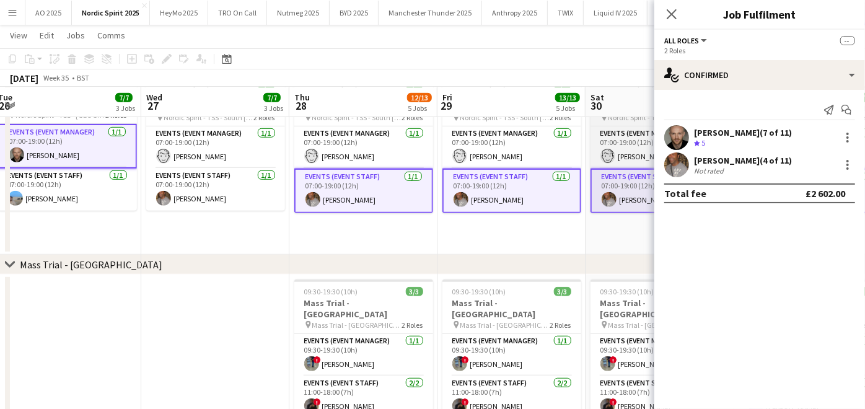
scroll to position [0, 286]
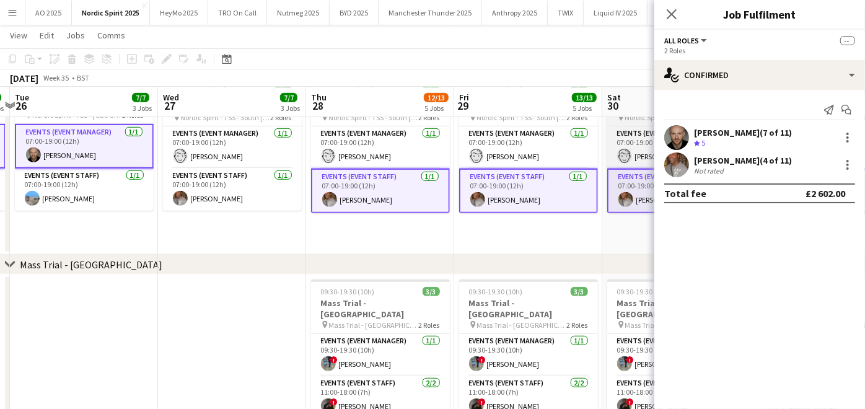
click at [273, 186] on app-card-role "Events (Event Staff) [DATE] 07:00-19:00 (12h) [PERSON_NAME]" at bounding box center [232, 189] width 139 height 42
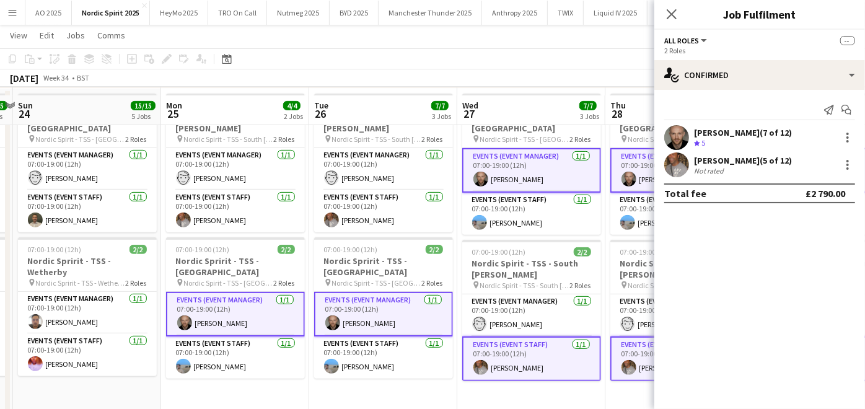
scroll to position [273, 0]
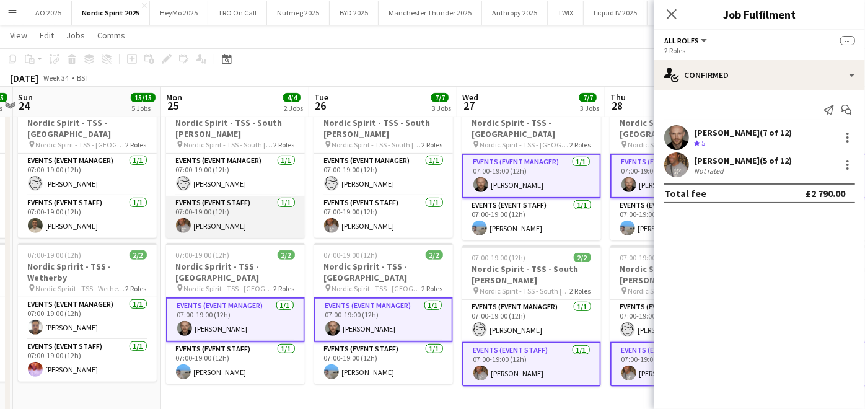
click at [233, 221] on app-card-role "Events (Event Staff) [DATE] 07:00-19:00 (12h) [PERSON_NAME]" at bounding box center [235, 217] width 139 height 42
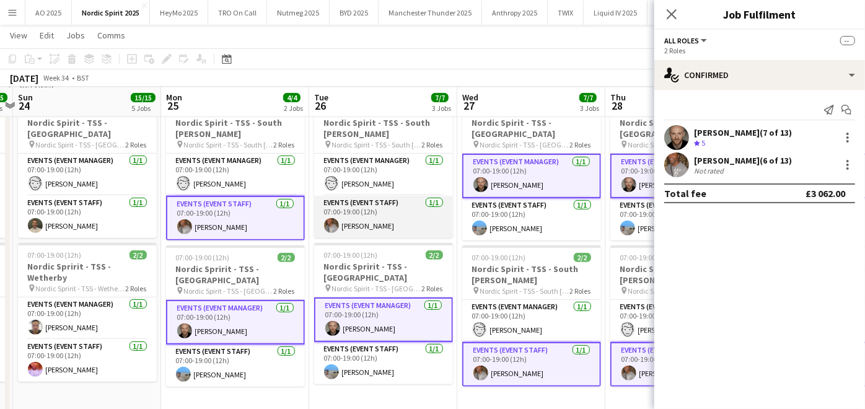
click at [351, 211] on app-card-role "Events (Event Staff) [DATE] 07:00-19:00 (12h) [PERSON_NAME]" at bounding box center [383, 217] width 139 height 42
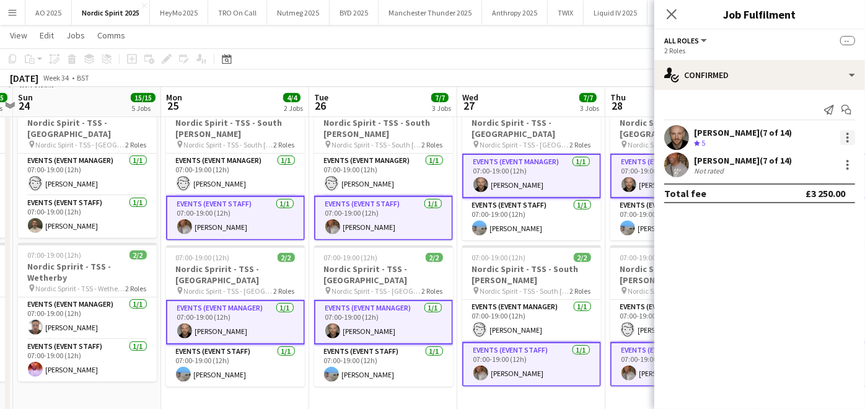
click at [842, 140] on div at bounding box center [847, 137] width 15 height 15
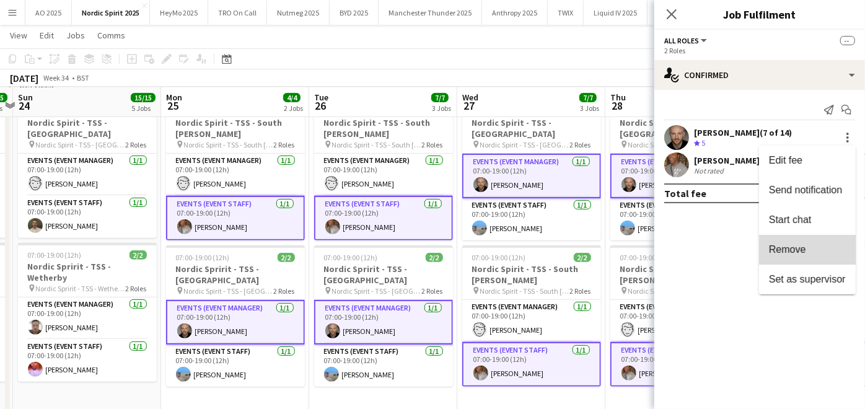
click at [812, 244] on span "Remove" at bounding box center [807, 249] width 77 height 11
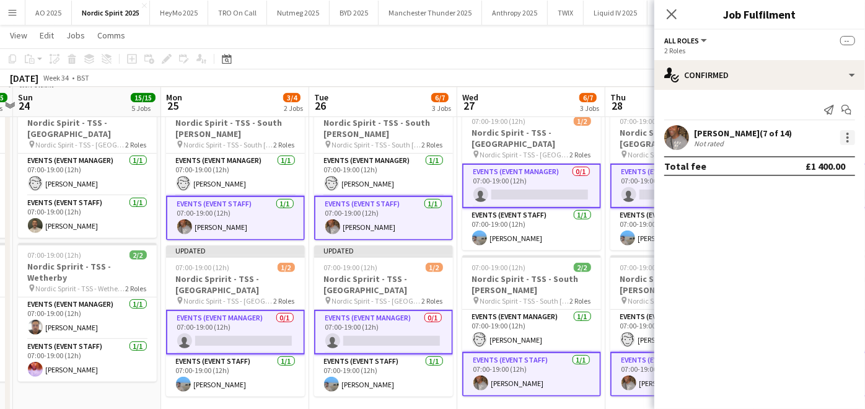
click at [846, 133] on div at bounding box center [847, 134] width 2 height 2
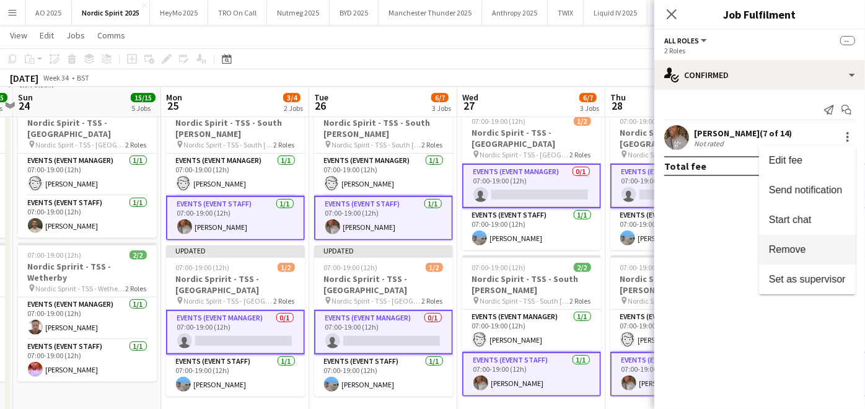
click at [819, 238] on button "Remove" at bounding box center [807, 250] width 97 height 30
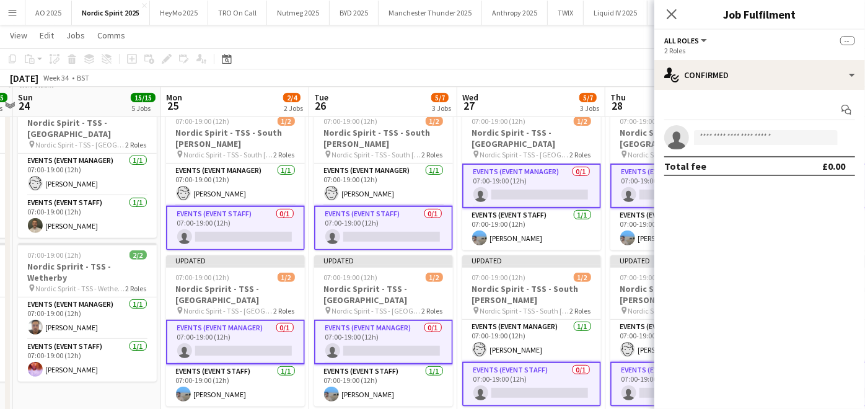
click at [517, 68] on app-toolbar "Copy Paste Paste Ctrl+V Paste with crew Ctrl+Shift+V Paste linked Job [GEOGRAPH…" at bounding box center [432, 58] width 865 height 21
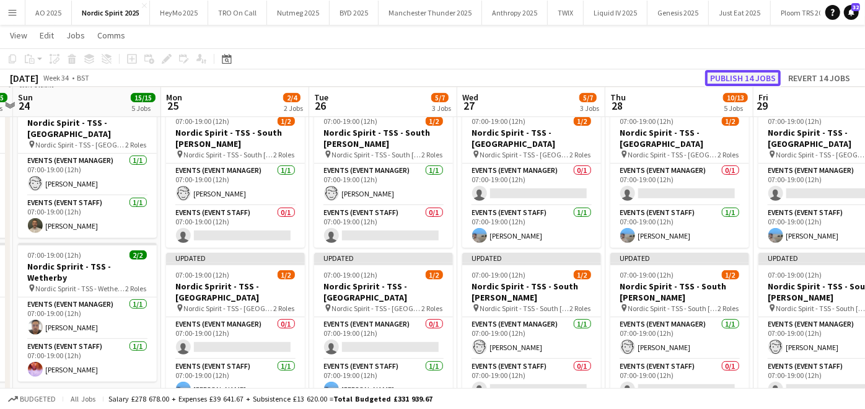
click at [731, 80] on button "Publish 14 jobs" at bounding box center [743, 78] width 76 height 16
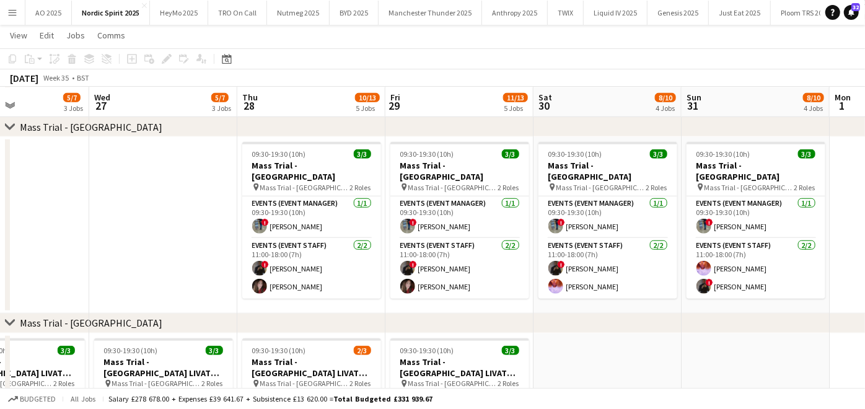
scroll to position [0, 506]
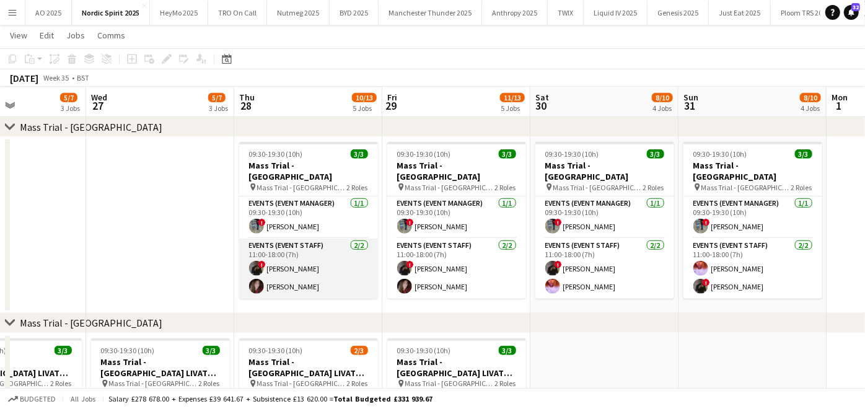
click at [300, 268] on app-card-role "Events (Event Staff) [DATE] 11:00-18:00 (7h) ! [PERSON_NAME] [PERSON_NAME]" at bounding box center [308, 268] width 139 height 60
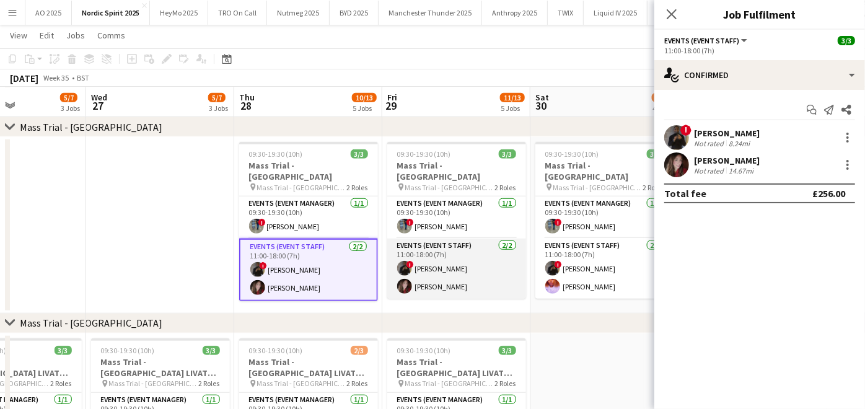
click at [494, 248] on app-card-role "Events (Event Staff) [DATE] 11:00-18:00 (7h) ! [PERSON_NAME] [PERSON_NAME]" at bounding box center [456, 268] width 139 height 60
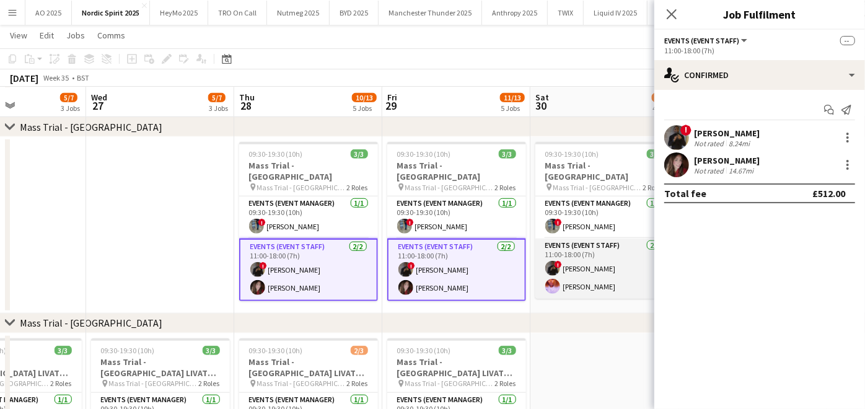
click at [569, 251] on app-card-role "Events (Event Staff) [DATE] 11:00-18:00 (7h) ! [PERSON_NAME] [PERSON_NAME]" at bounding box center [604, 268] width 139 height 60
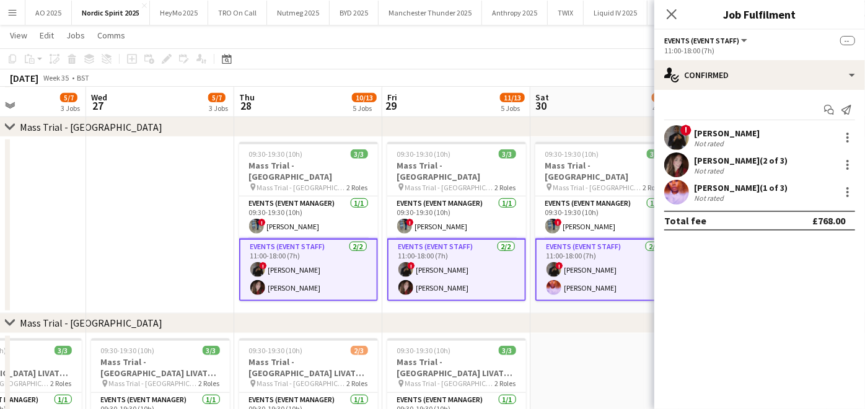
scroll to position [0, 440]
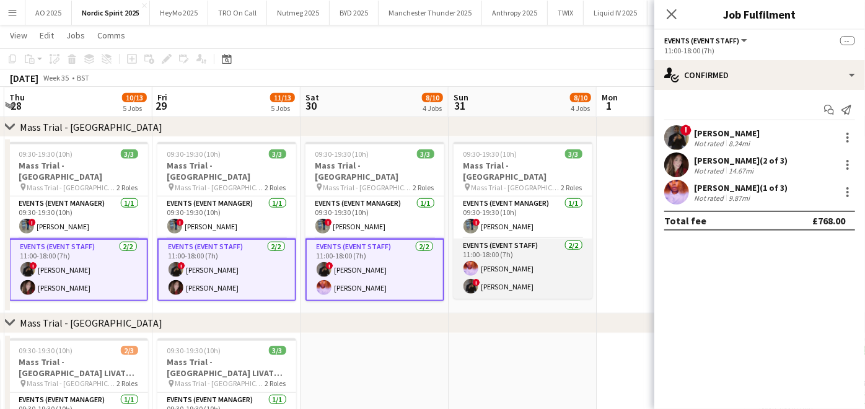
click at [504, 258] on app-card-role "Events (Event Staff) [DATE] 11:00-18:00 (7h) [PERSON_NAME] ! [PERSON_NAME]" at bounding box center [522, 268] width 139 height 60
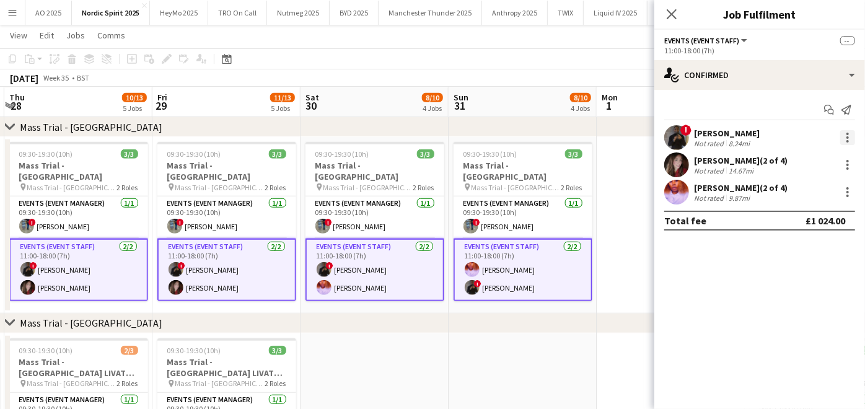
click at [850, 136] on div at bounding box center [847, 137] width 15 height 15
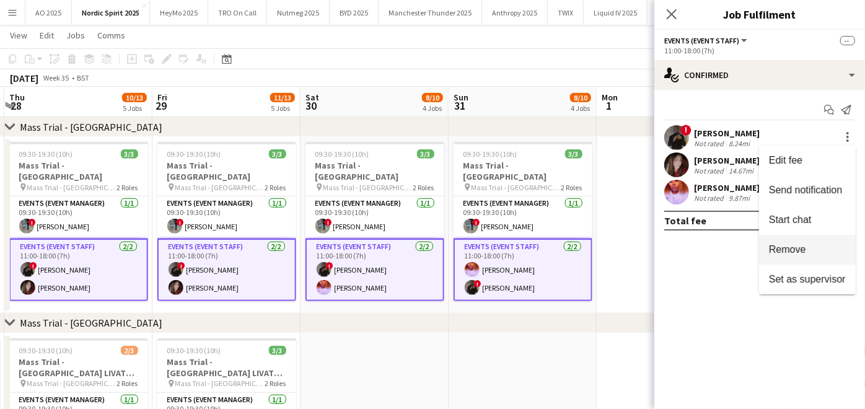
click at [804, 259] on button "Remove" at bounding box center [807, 250] width 97 height 30
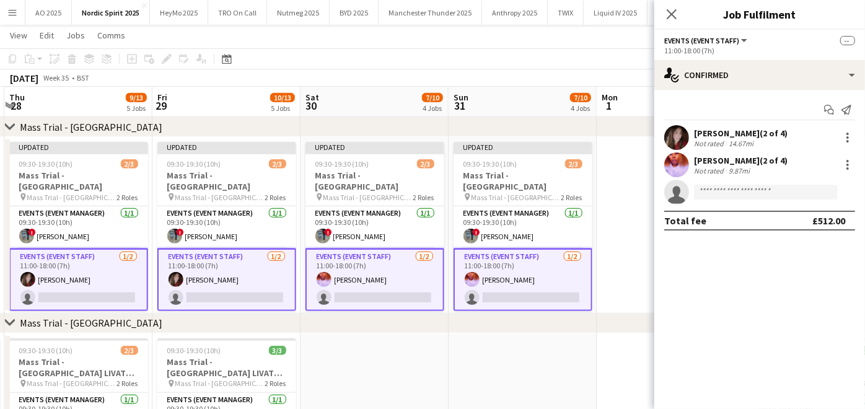
click at [618, 281] on app-date-cell at bounding box center [670, 225] width 148 height 177
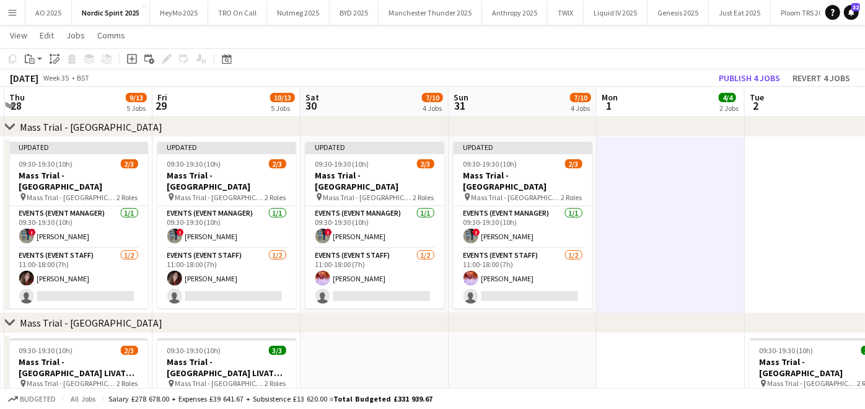
click at [715, 81] on div "Publish 4 jobs Revert 4 jobs" at bounding box center [784, 78] width 161 height 16
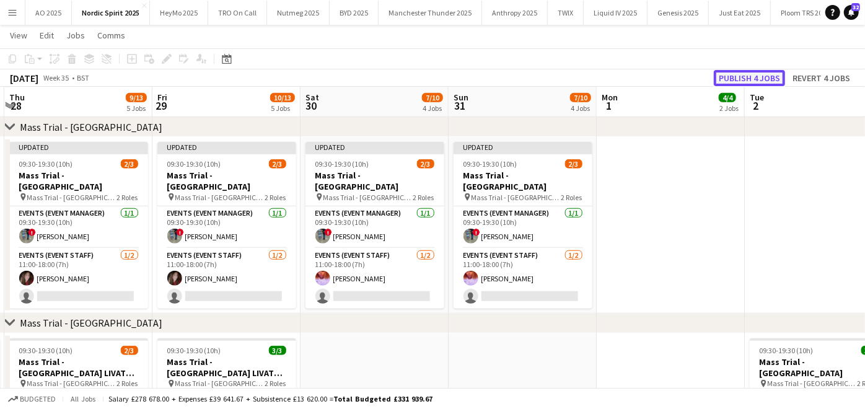
click at [718, 79] on button "Publish 4 jobs" at bounding box center [749, 78] width 71 height 16
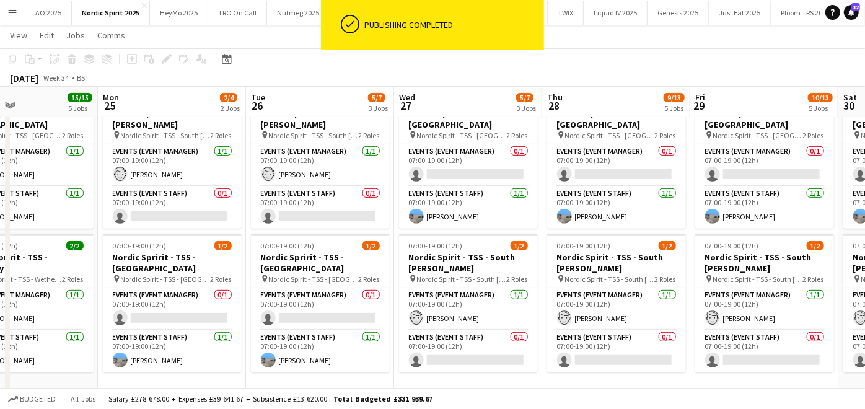
scroll to position [282, 0]
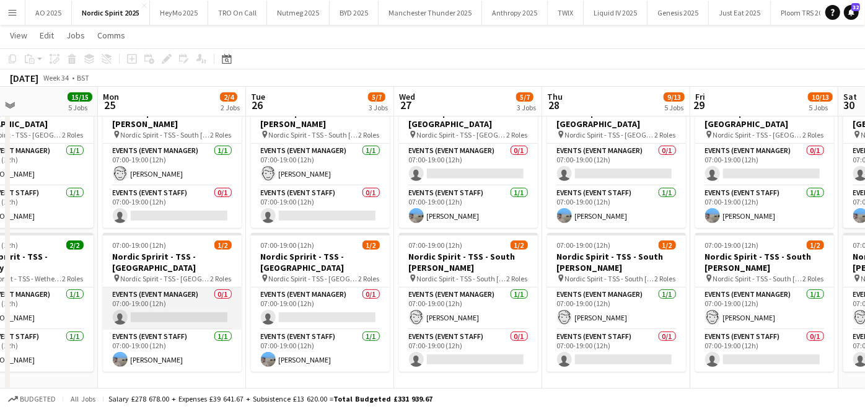
click at [155, 300] on app-card-role "Events (Event Manager) 0/1 07:00-19:00 (12h) single-neutral-actions" at bounding box center [172, 308] width 139 height 42
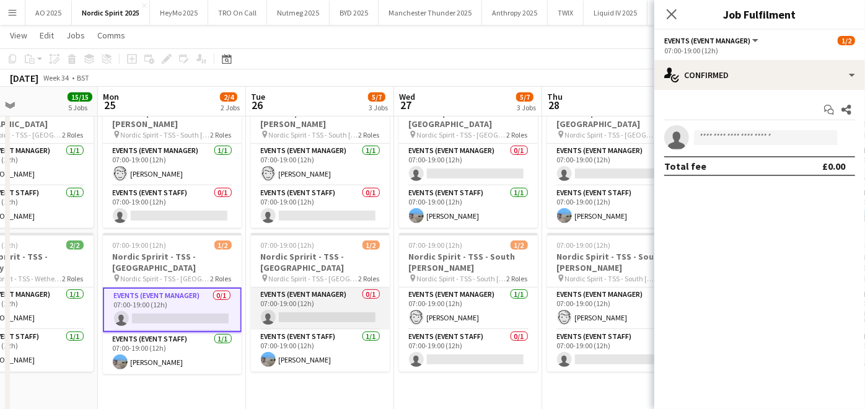
click at [328, 309] on app-card-role "Events (Event Manager) 0/1 07:00-19:00 (12h) single-neutral-actions" at bounding box center [320, 308] width 139 height 42
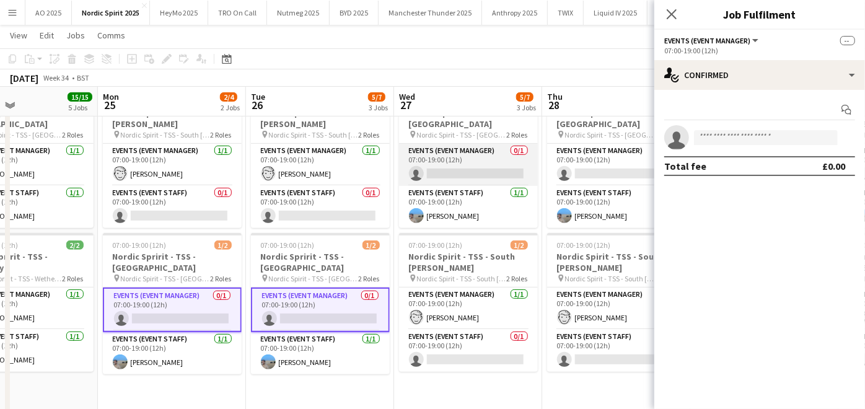
click at [448, 158] on app-card-role "Events (Event Manager) 0/1 07:00-19:00 (12h) single-neutral-actions" at bounding box center [468, 165] width 139 height 42
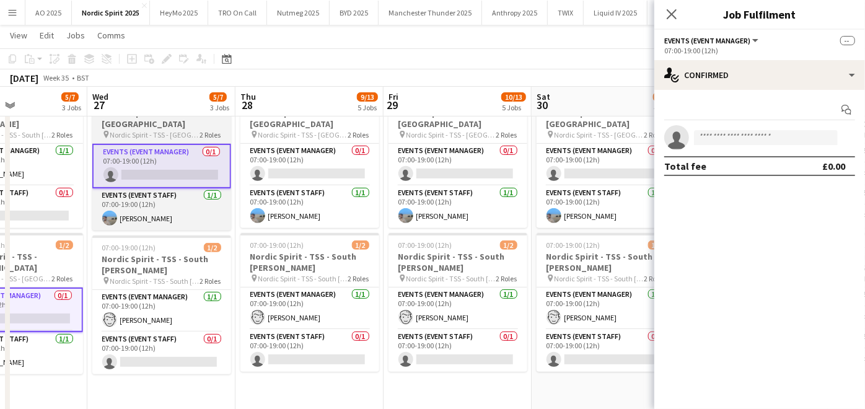
scroll to position [0, 361]
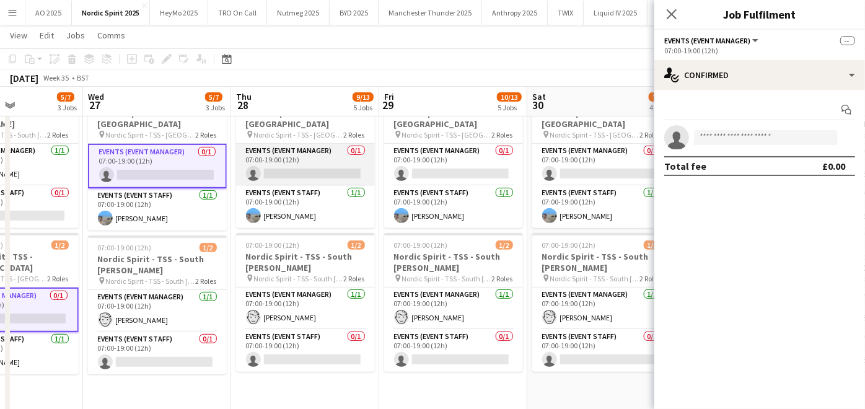
click at [299, 157] on app-card-role "Events (Event Manager) 0/1 07:00-19:00 (12h) single-neutral-actions" at bounding box center [305, 165] width 139 height 42
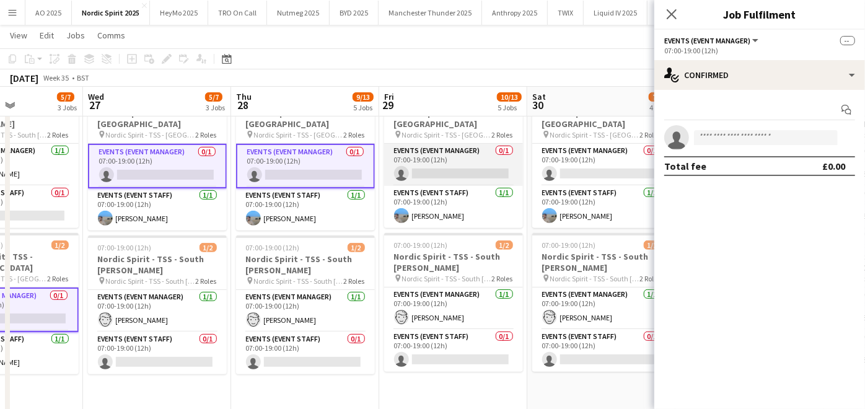
click at [412, 144] on app-card-role "Events (Event Manager) 0/1 07:00-19:00 (12h) single-neutral-actions" at bounding box center [453, 165] width 139 height 42
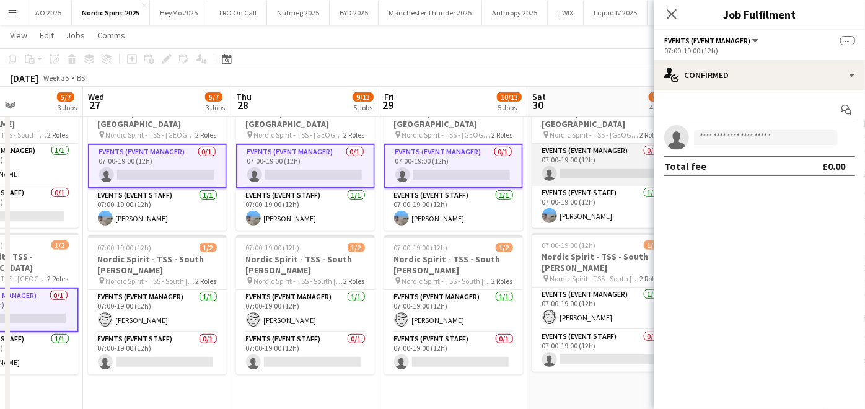
click at [587, 157] on app-card-role "Events (Event Manager) 0/1 07:00-19:00 (12h) single-neutral-actions" at bounding box center [601, 165] width 139 height 42
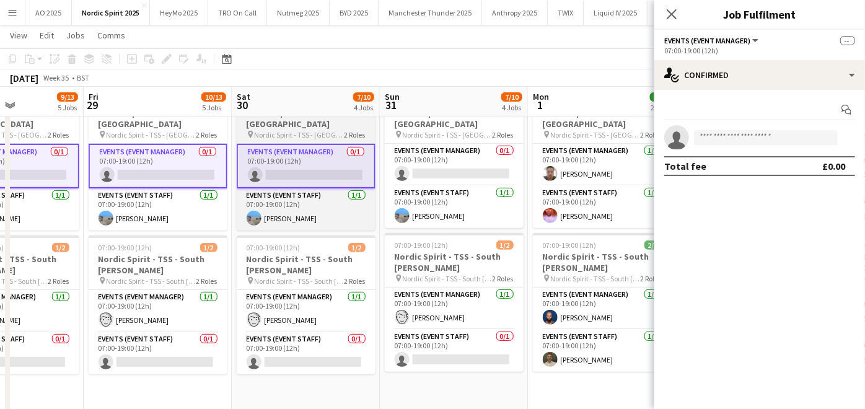
scroll to position [0, 512]
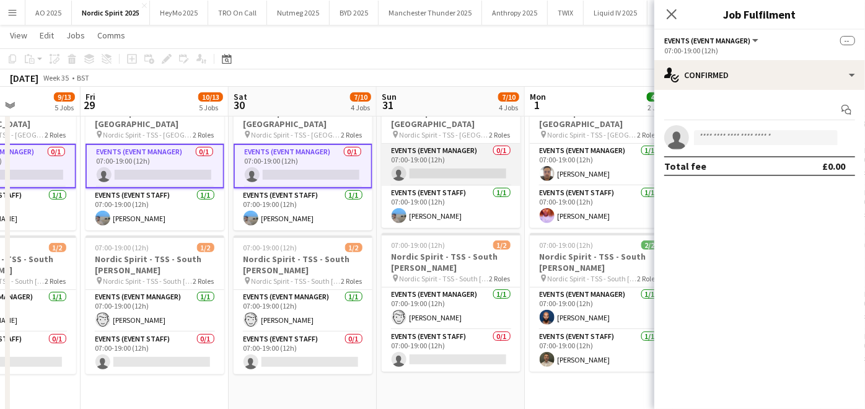
click at [468, 162] on app-card-role "Events (Event Manager) 0/1 07:00-19:00 (12h) single-neutral-actions" at bounding box center [451, 165] width 139 height 42
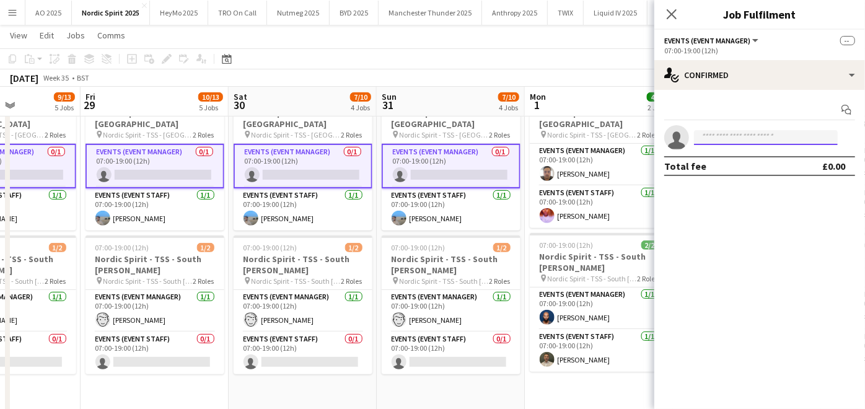
click at [732, 143] on input at bounding box center [766, 137] width 144 height 15
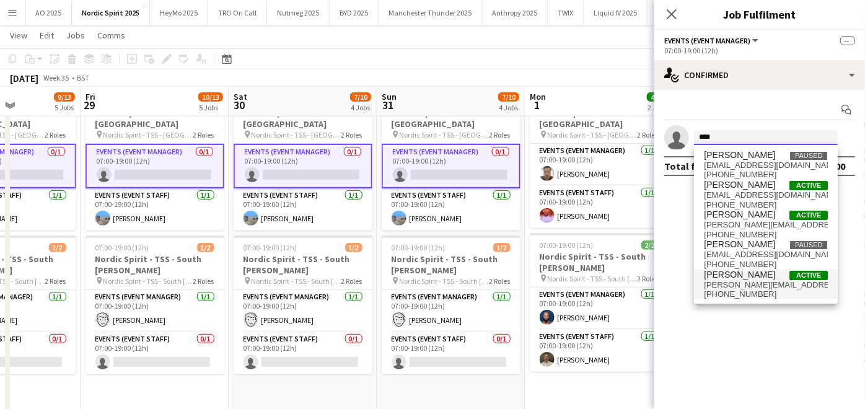
type input "****"
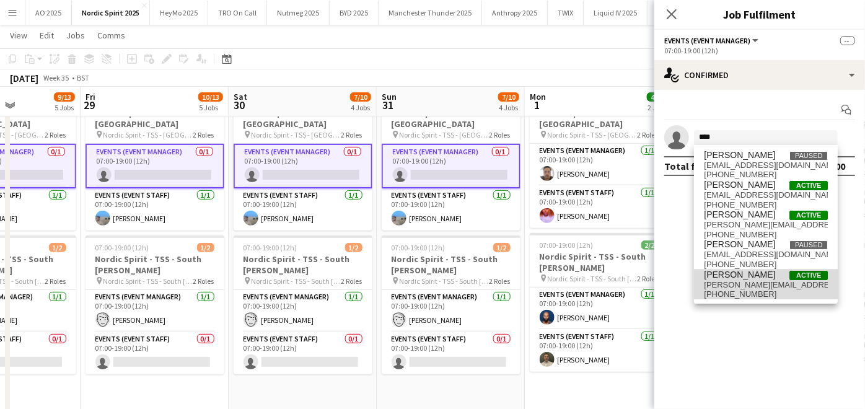
click at [748, 269] on span "[PERSON_NAME]" at bounding box center [739, 274] width 71 height 11
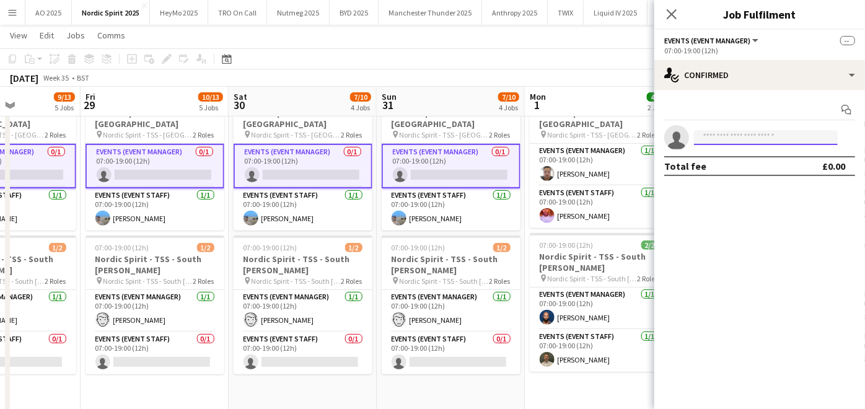
scroll to position [0, 0]
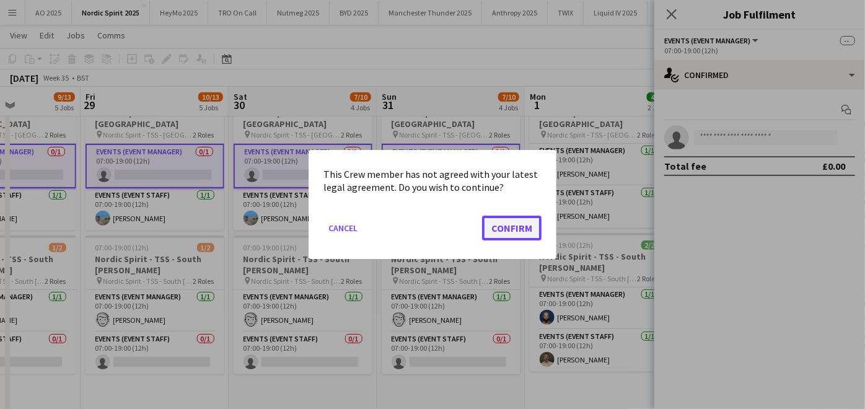
click at [525, 226] on button "Confirm" at bounding box center [511, 228] width 59 height 25
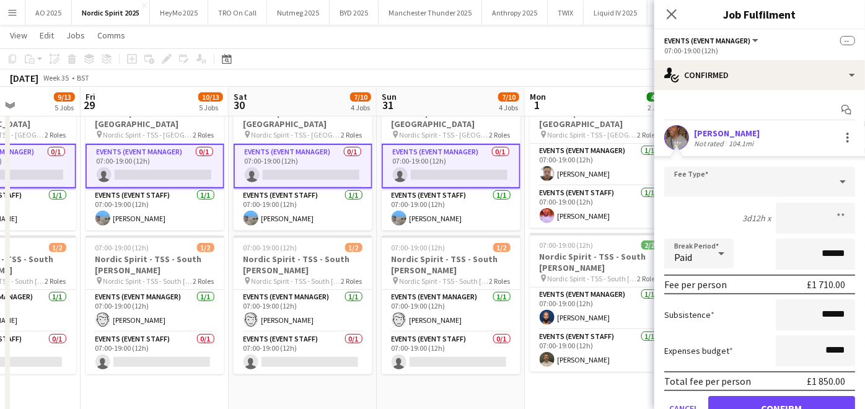
scroll to position [56, 0]
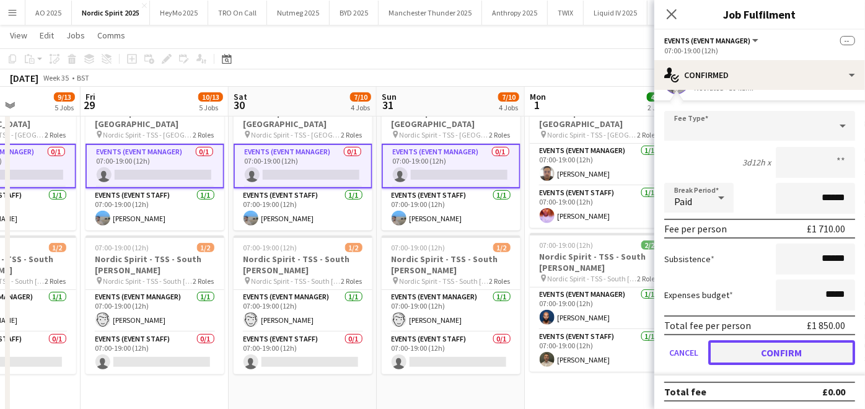
click at [744, 346] on button "Confirm" at bounding box center [781, 352] width 147 height 25
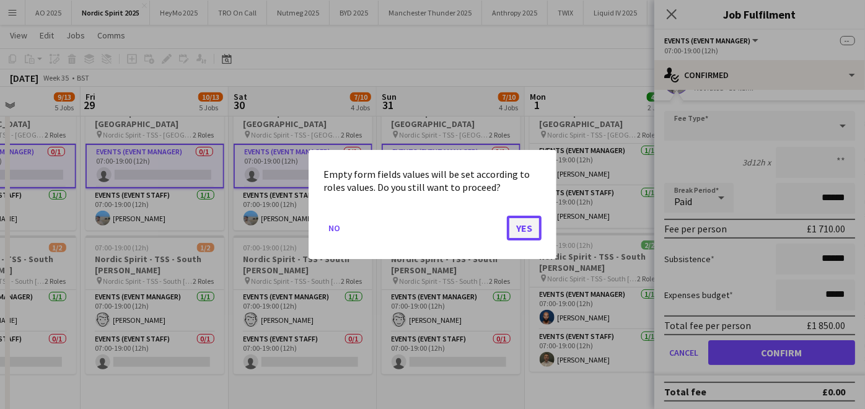
click at [527, 232] on button "Yes" at bounding box center [524, 228] width 35 height 25
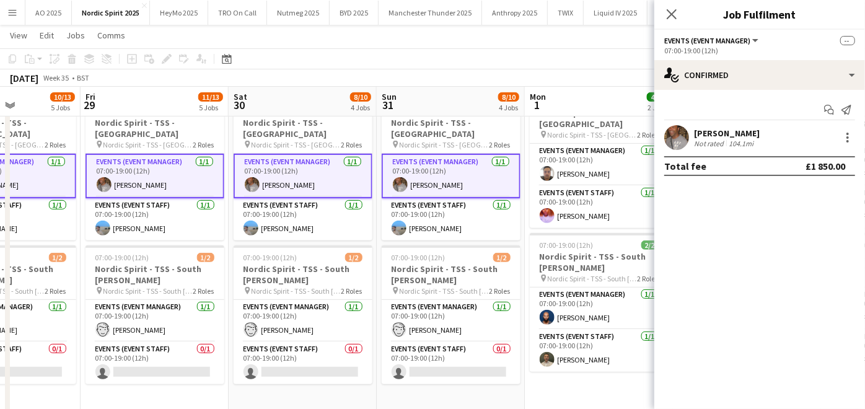
click at [567, 381] on app-date-cell "07:00-19:00 (12h) 2/2 Nordic Spirit - TSS - [GEOGRAPHIC_DATA] pin Nordic Spirit…" at bounding box center [599, 251] width 148 height 334
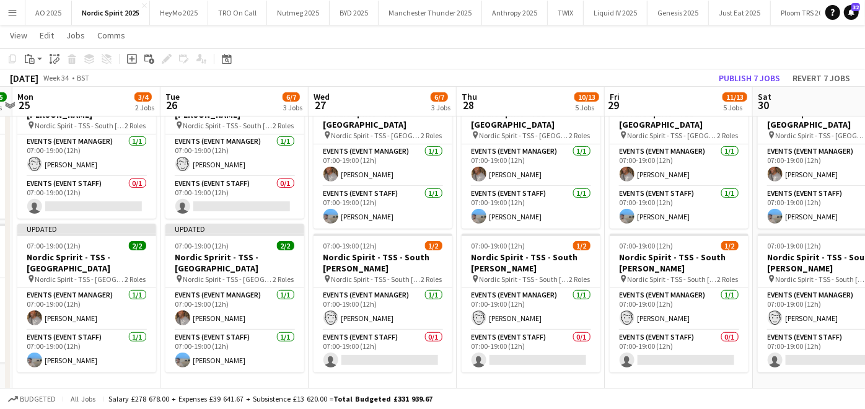
scroll to position [0, 434]
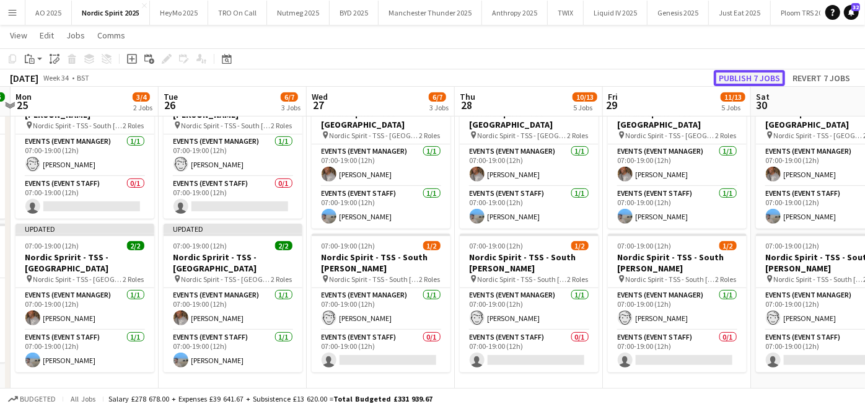
click at [745, 74] on button "Publish 7 jobs" at bounding box center [749, 78] width 71 height 16
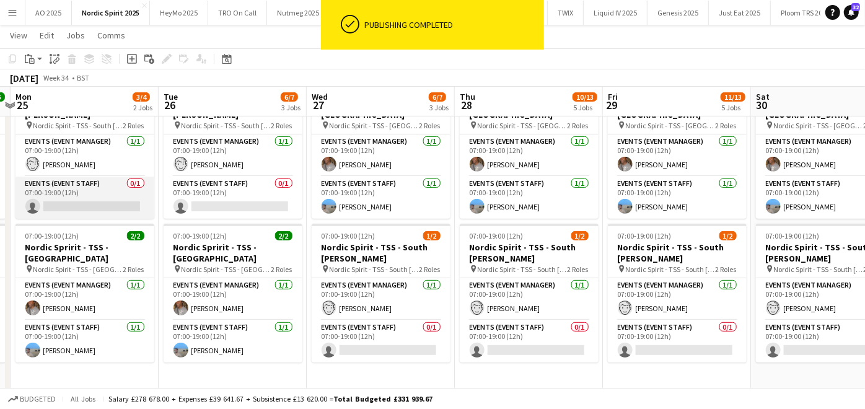
click at [118, 206] on app-card-role "Events (Event Staff) 0/1 07:00-19:00 (12h) single-neutral-actions" at bounding box center [84, 198] width 139 height 42
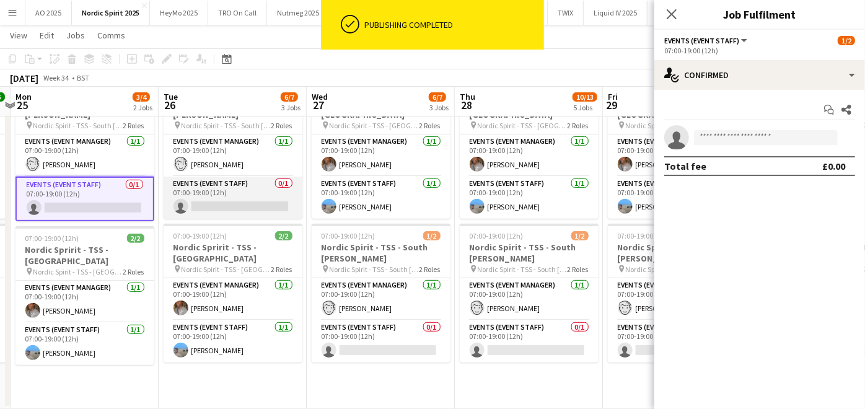
click at [201, 200] on app-card-role "Events (Event Staff) 0/1 07:00-19:00 (12h) single-neutral-actions" at bounding box center [233, 198] width 139 height 42
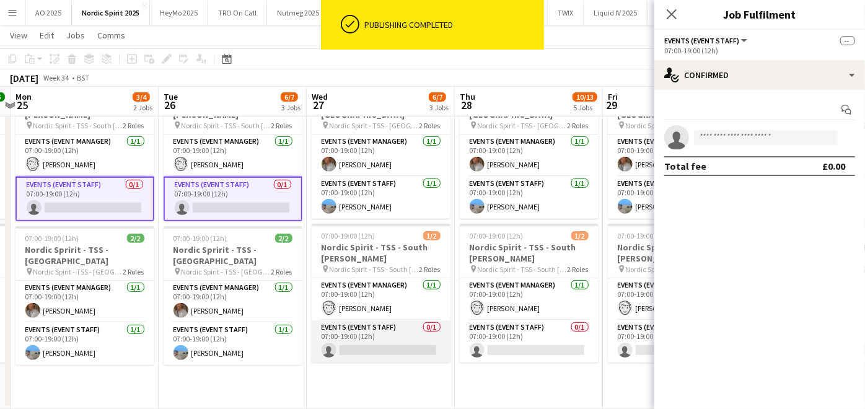
click at [378, 348] on app-card-role "Events (Event Staff) 0/1 07:00-19:00 (12h) single-neutral-actions" at bounding box center [381, 341] width 139 height 42
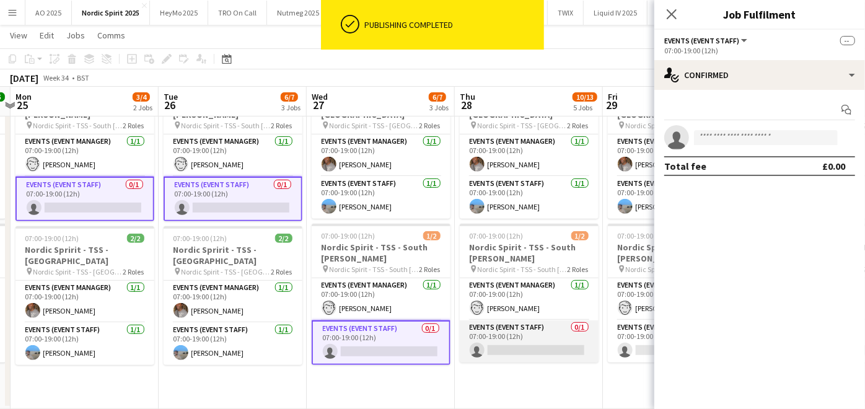
click at [492, 350] on app-card-role "Events (Event Staff) 0/1 07:00-19:00 (12h) single-neutral-actions" at bounding box center [529, 341] width 139 height 42
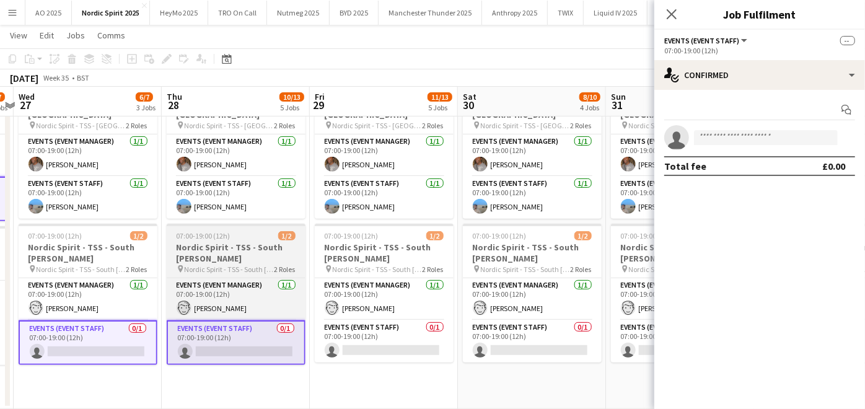
scroll to position [0, 433]
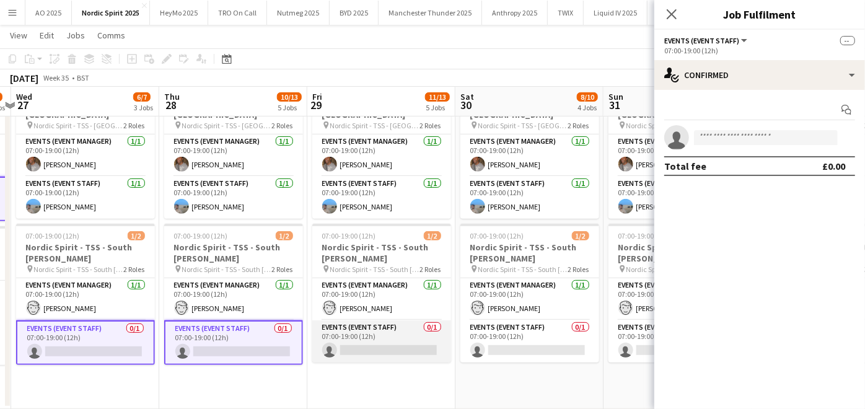
click at [387, 347] on app-card-role "Events (Event Staff) 0/1 07:00-19:00 (12h) single-neutral-actions" at bounding box center [381, 341] width 139 height 42
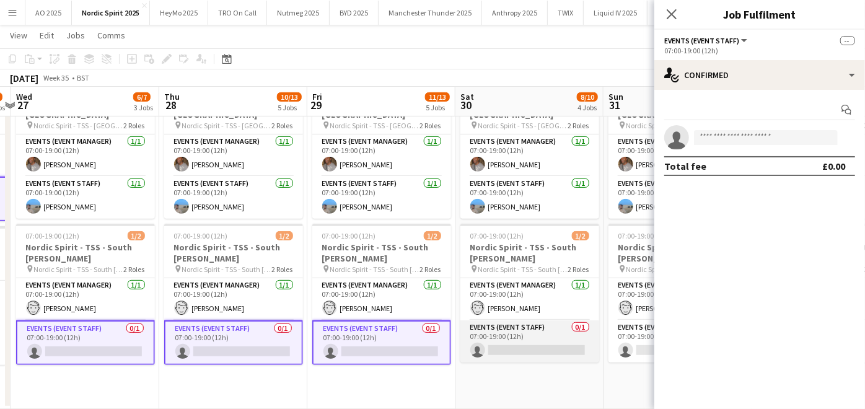
click at [500, 343] on app-card-role "Events (Event Staff) 0/1 07:00-19:00 (12h) single-neutral-actions" at bounding box center [529, 341] width 139 height 42
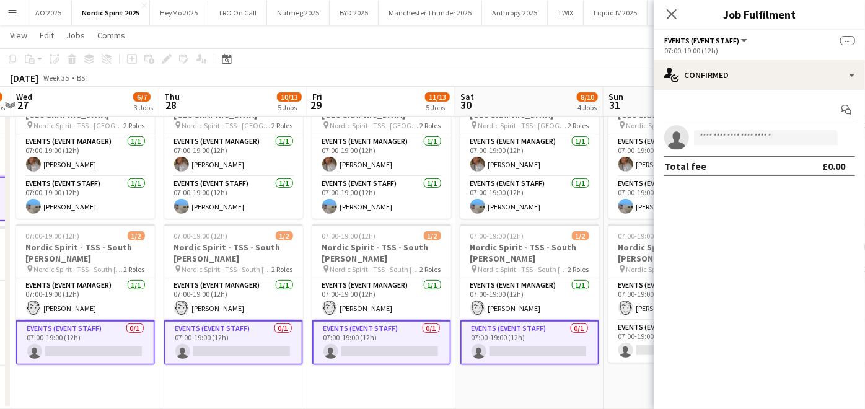
scroll to position [0, 430]
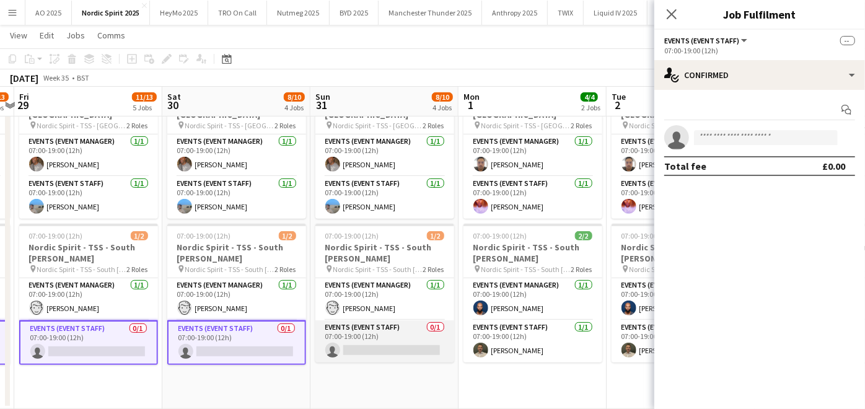
click at [414, 351] on app-card-role "Events (Event Staff) 0/1 07:00-19:00 (12h) single-neutral-actions" at bounding box center [384, 341] width 139 height 42
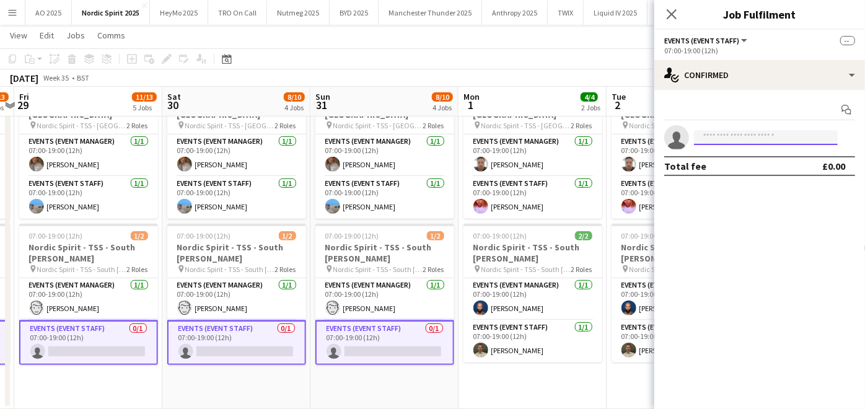
click at [725, 142] on input at bounding box center [766, 137] width 144 height 15
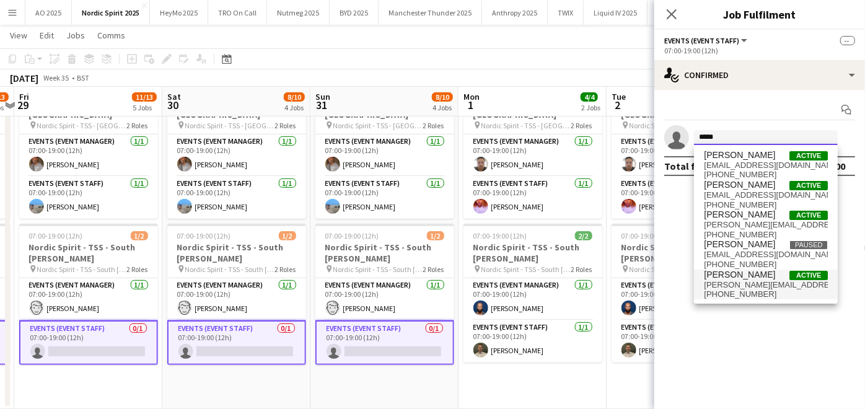
type input "*****"
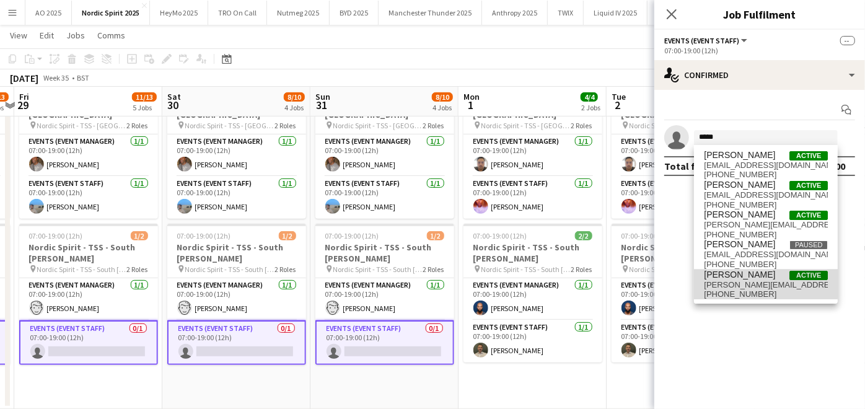
click at [741, 283] on span "[PERSON_NAME][EMAIL_ADDRESS][DOMAIN_NAME]" at bounding box center [766, 285] width 124 height 10
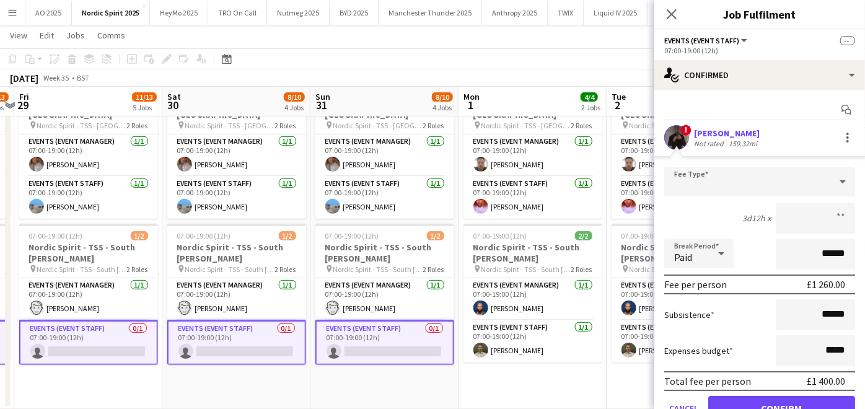
scroll to position [56, 0]
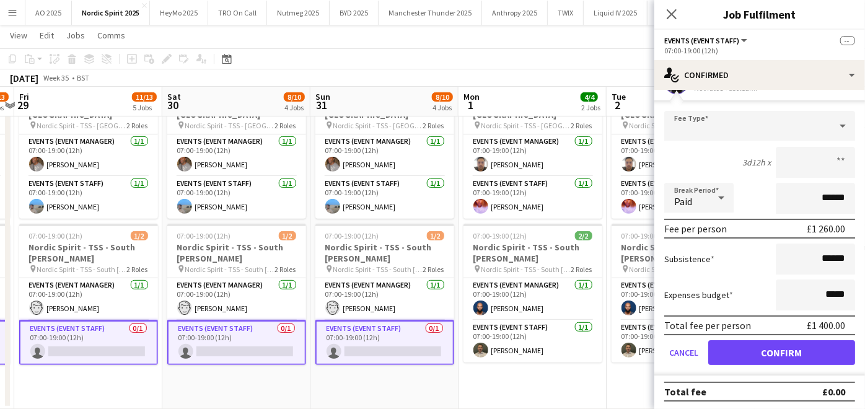
click at [757, 337] on form "Fee Type 3d12h x Break Period Paid ****** Fee per person £1 260.00 Subsistence …" at bounding box center [759, 243] width 211 height 264
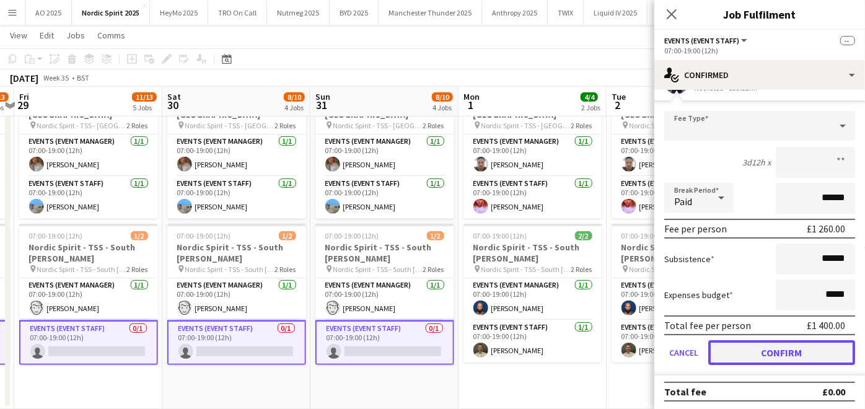
click at [754, 347] on button "Confirm" at bounding box center [781, 352] width 147 height 25
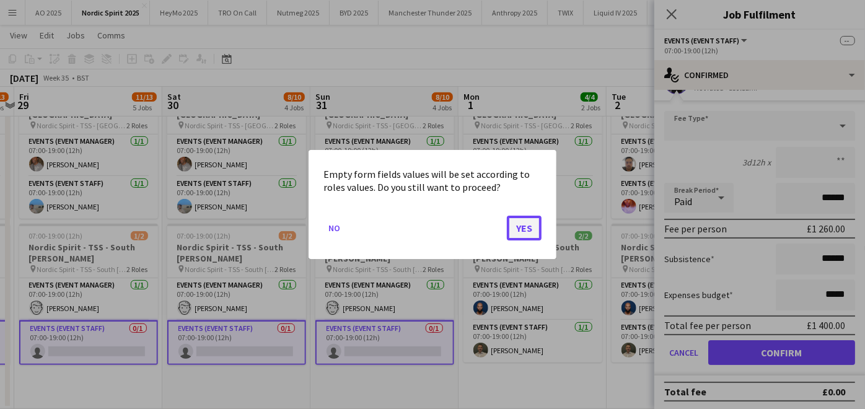
click at [520, 232] on button "Yes" at bounding box center [524, 228] width 35 height 25
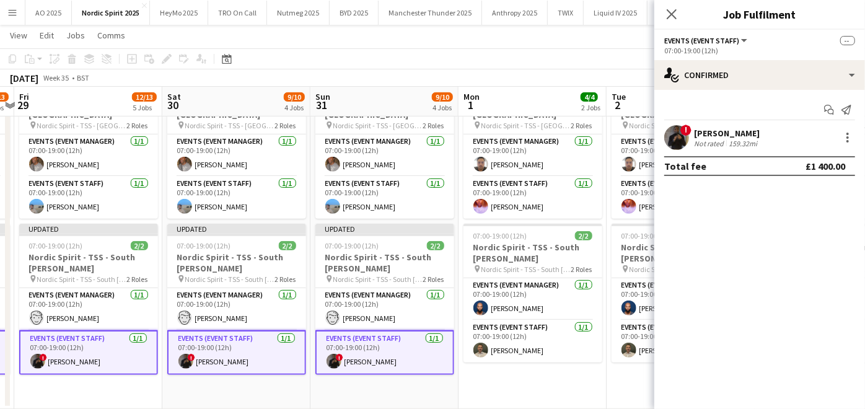
click at [559, 378] on app-date-cell "07:00-19:00 (12h) 2/2 Nordic Spirit - TSS - [GEOGRAPHIC_DATA] pin Nordic Spirit…" at bounding box center [532, 242] width 148 height 334
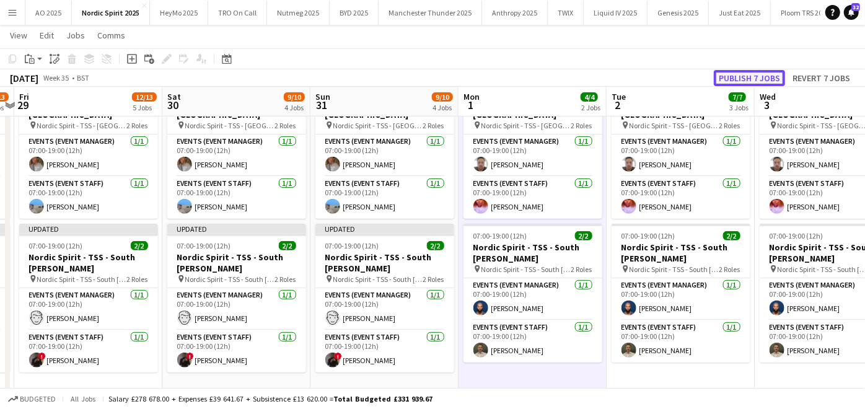
click at [757, 71] on button "Publish 7 jobs" at bounding box center [749, 78] width 71 height 16
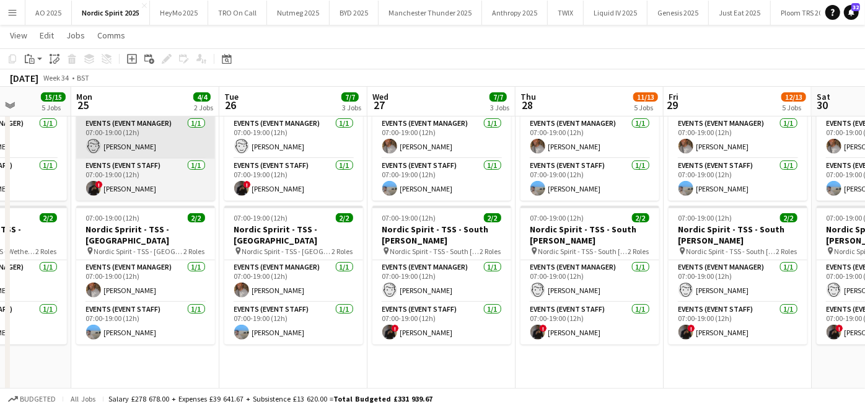
scroll to position [310, 0]
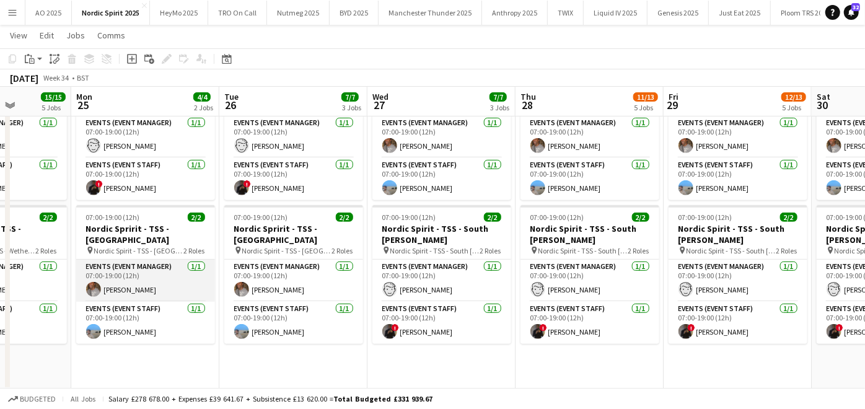
click at [125, 271] on app-card-role "Events (Event Manager) [DATE] 07:00-19:00 (12h) [PERSON_NAME]" at bounding box center [145, 281] width 139 height 42
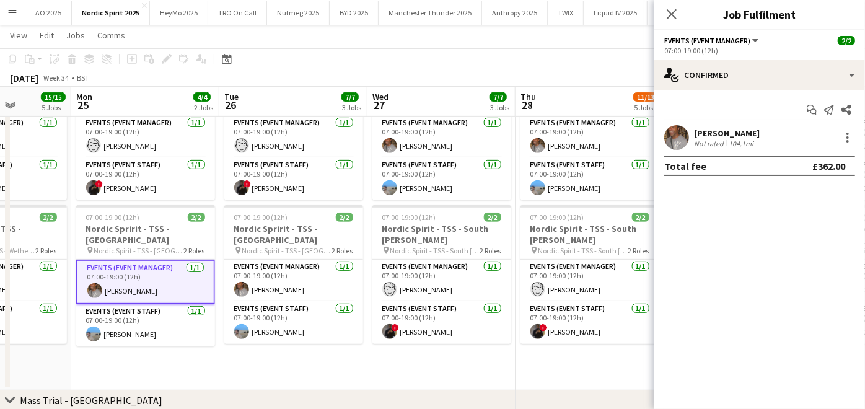
click at [716, 134] on div "[PERSON_NAME]" at bounding box center [727, 133] width 66 height 11
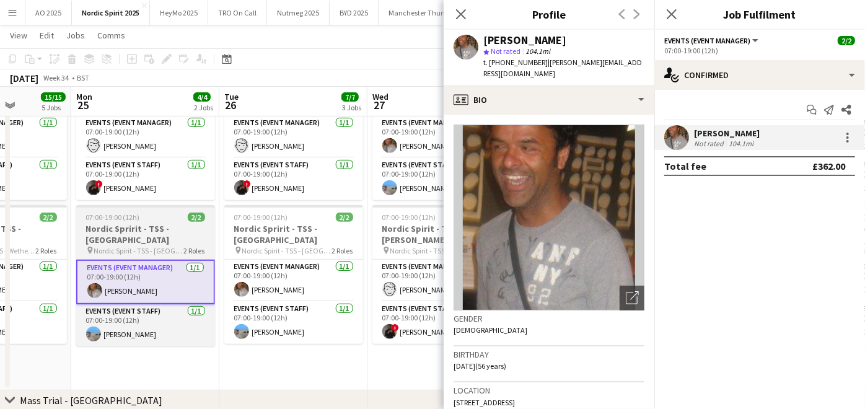
click at [137, 250] on span "Nordic Spirit - TSS - [GEOGRAPHIC_DATA]" at bounding box center [139, 250] width 90 height 9
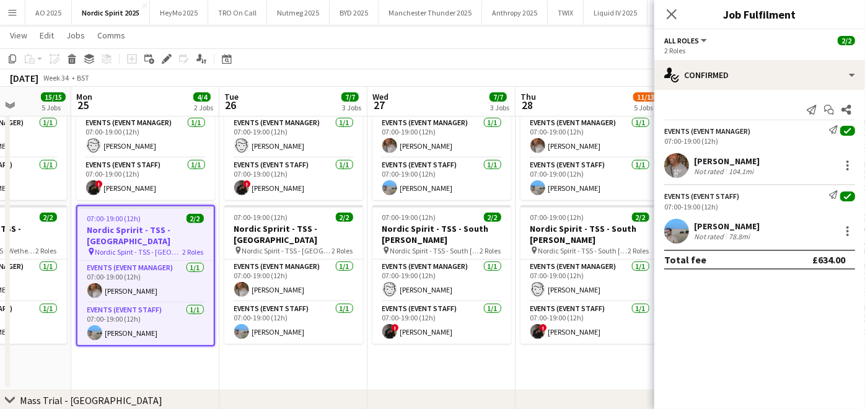
click at [341, 361] on app-date-cell "07:00-19:00 (12h) 2/2 Nordic Spirit - TSS - South [PERSON_NAME] pin Nordic Spir…" at bounding box center [293, 223] width 148 height 334
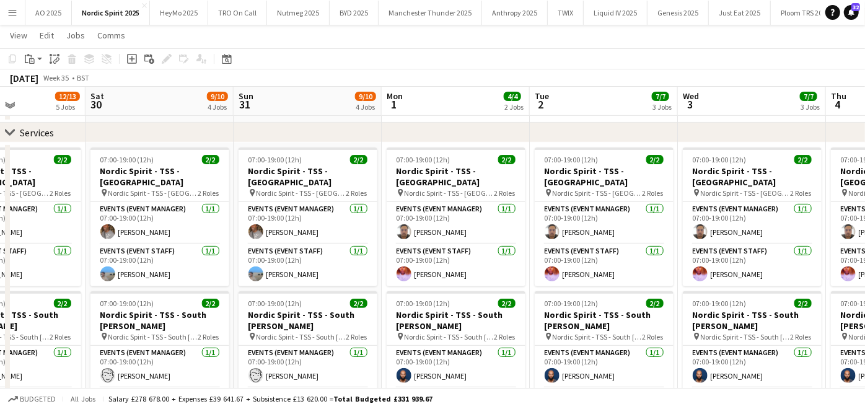
scroll to position [224, 0]
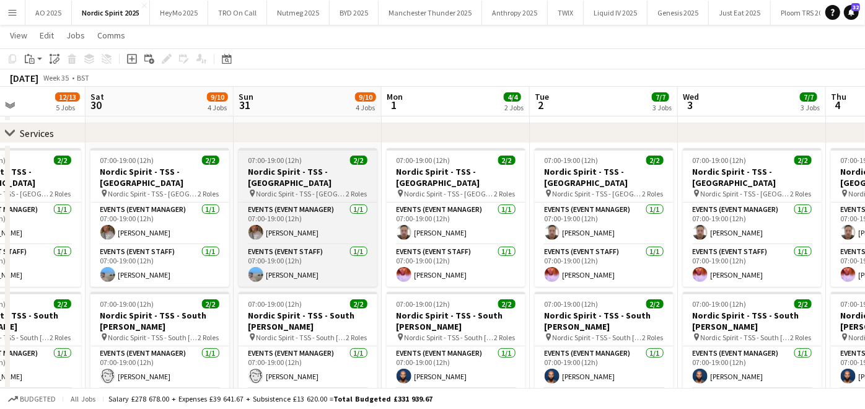
click at [331, 166] on h3 "Nordic Spirit - TSS - [GEOGRAPHIC_DATA]" at bounding box center [307, 177] width 139 height 22
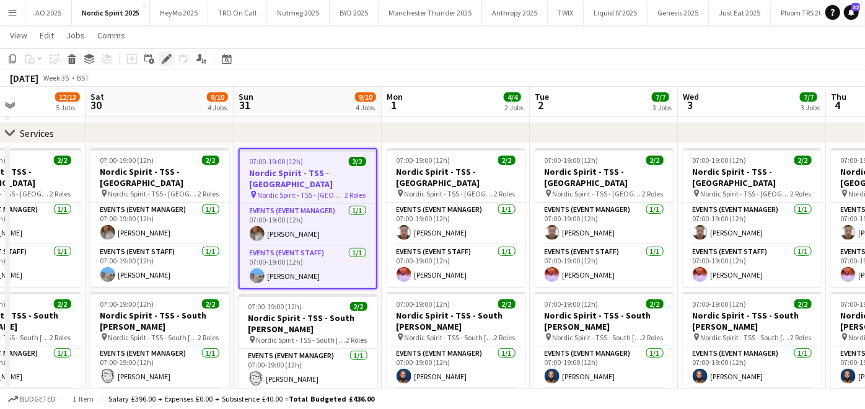
click at [166, 54] on icon "Edit" at bounding box center [167, 59] width 10 height 10
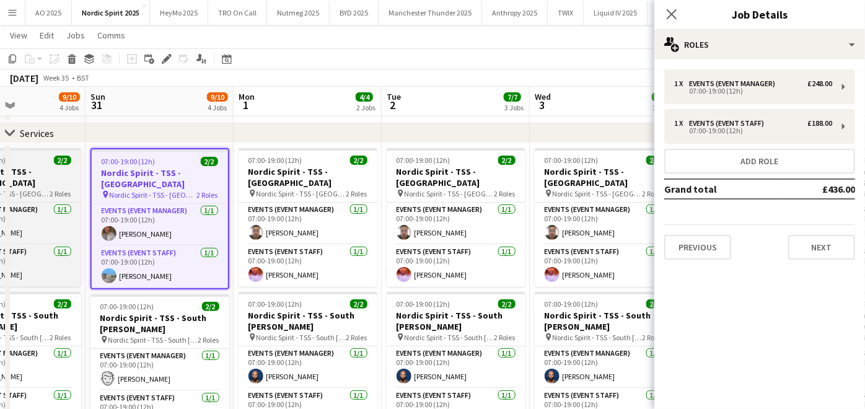
scroll to position [0, 453]
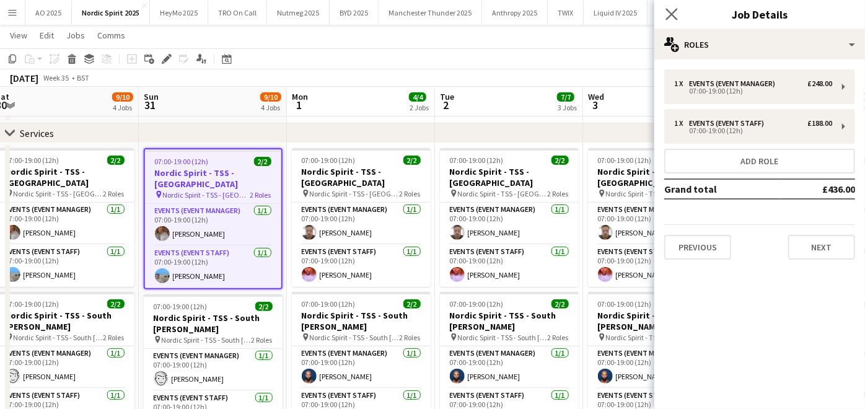
click at [672, 7] on app-icon "Close pop-in" at bounding box center [672, 15] width 18 height 18
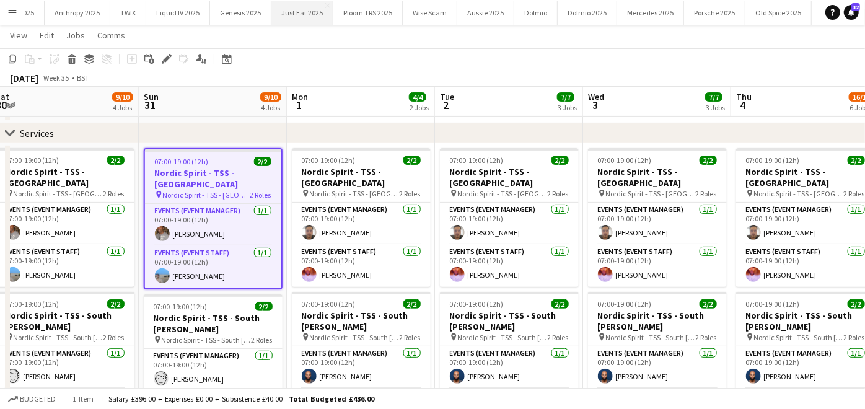
scroll to position [0, 600]
click at [77, 18] on button "Genesis 2025 Close" at bounding box center [78, 13] width 61 height 24
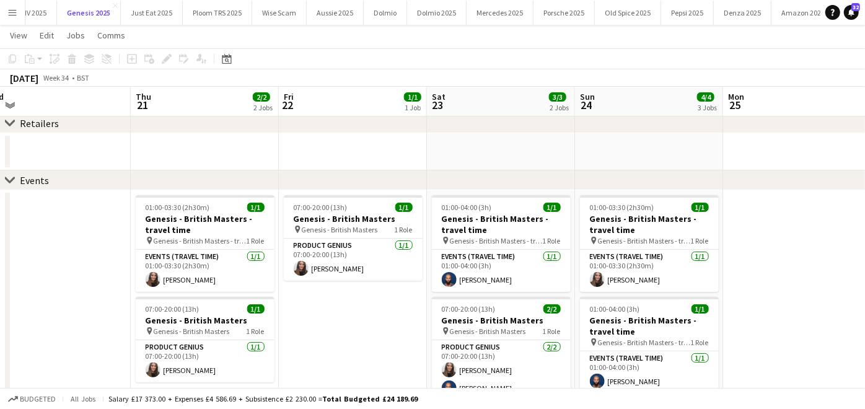
scroll to position [62, 0]
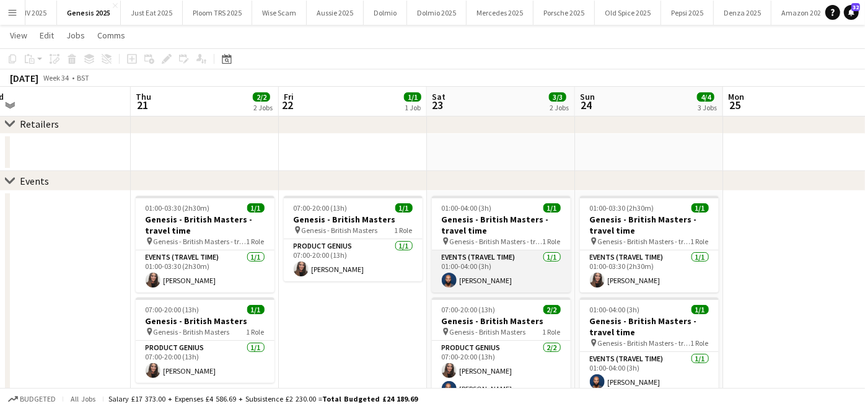
click at [561, 289] on app-card-role "Events (Travel Time) [DATE] 01:00-04:00 (3h) [PERSON_NAME]" at bounding box center [501, 271] width 139 height 42
